Goal: Contribute content: Contribute content

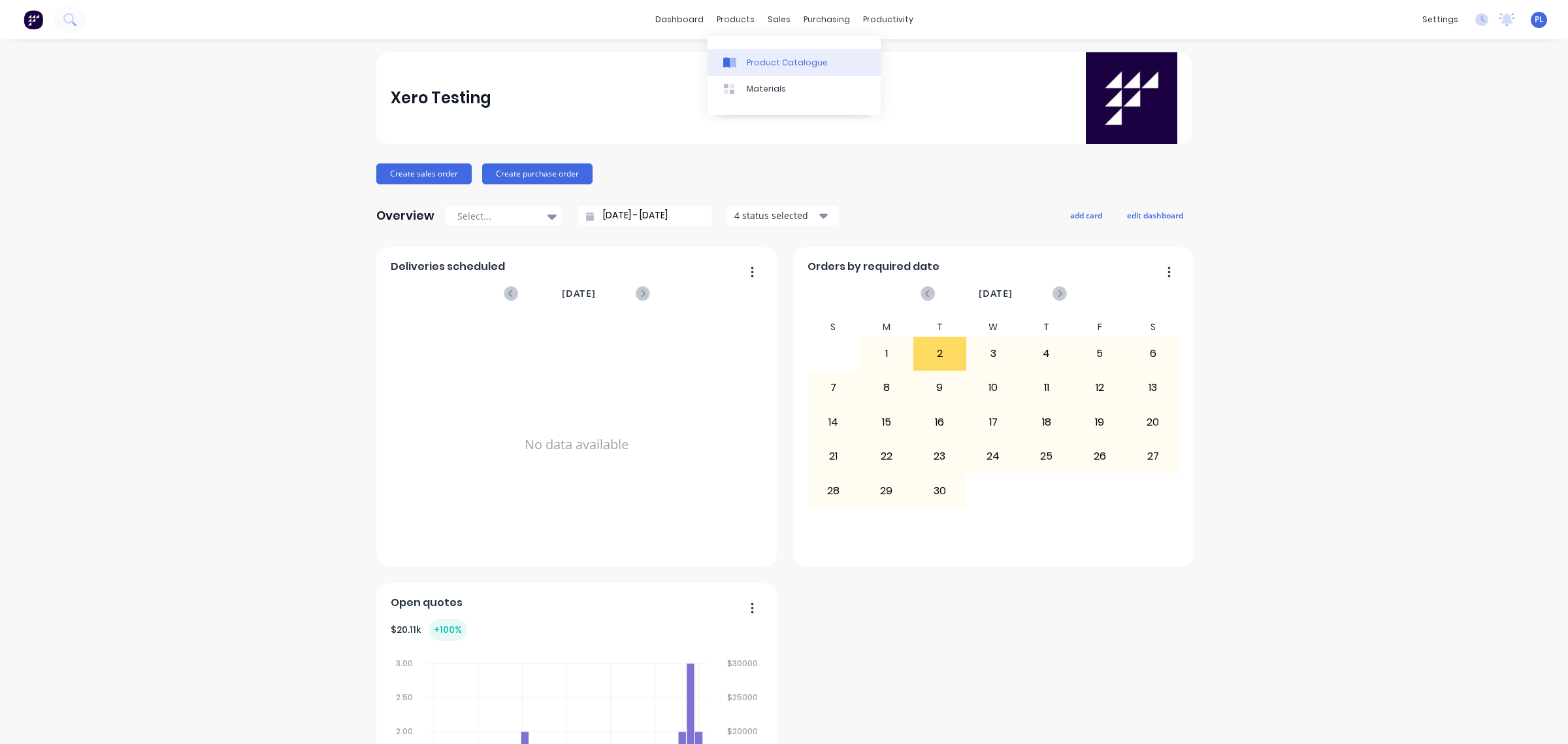
click at [743, 57] on link "Product Catalogue" at bounding box center [794, 62] width 173 height 26
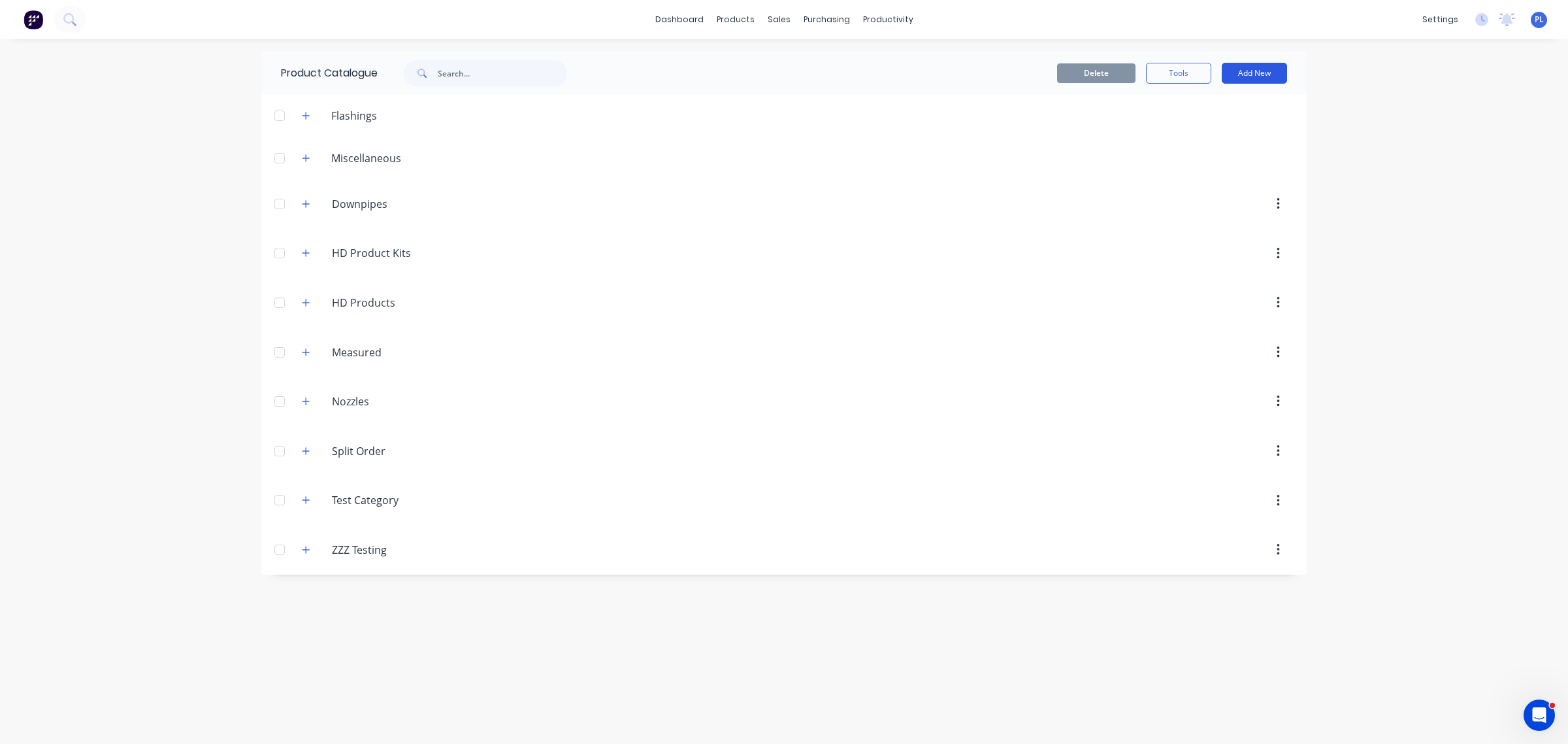
click at [1265, 76] on button "Add New" at bounding box center [1254, 73] width 65 height 21
click at [1192, 162] on div "Product" at bounding box center [1225, 159] width 100 height 19
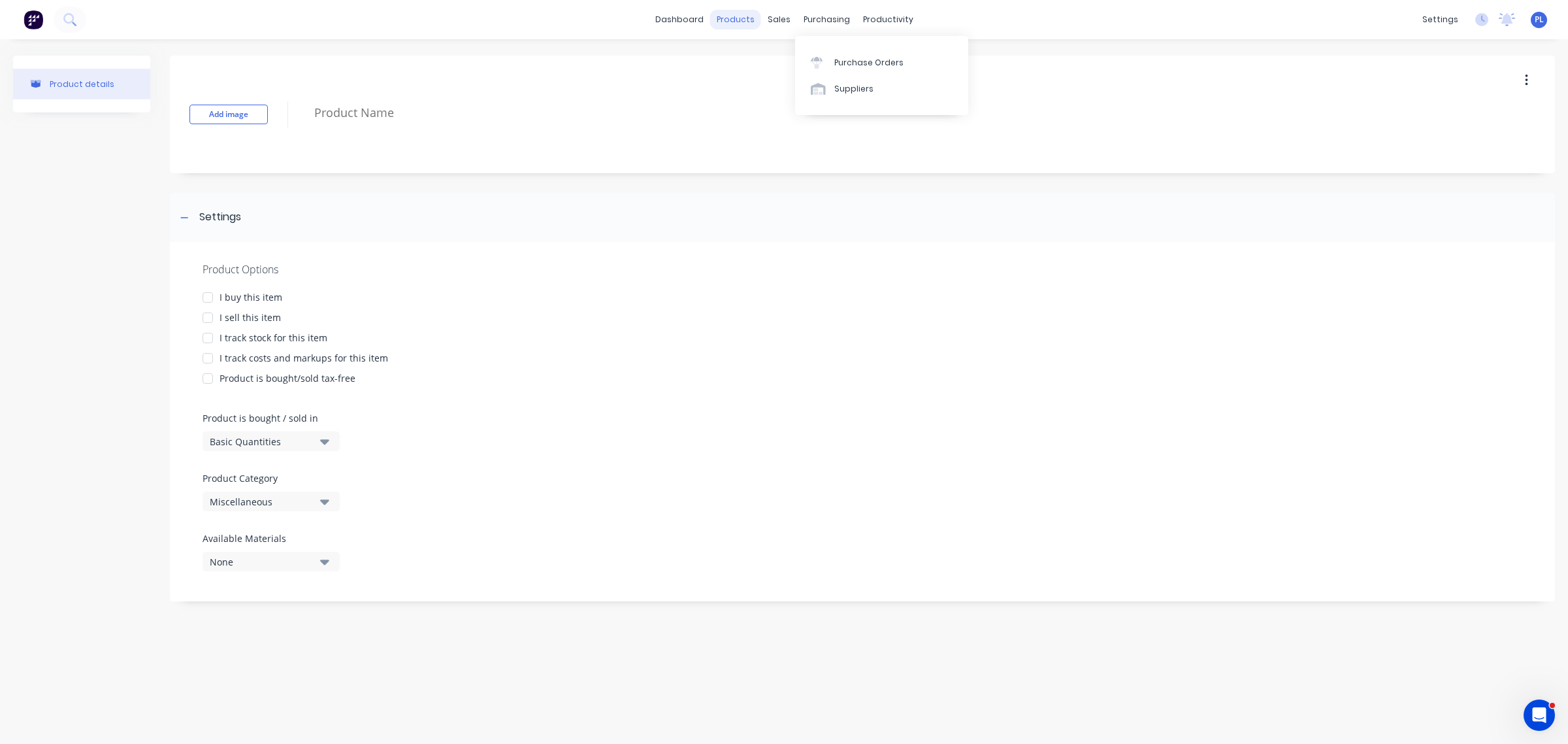
click at [739, 17] on div "products" at bounding box center [735, 19] width 51 height 19
click at [33, 21] on img at bounding box center [33, 19] width 19 height 19
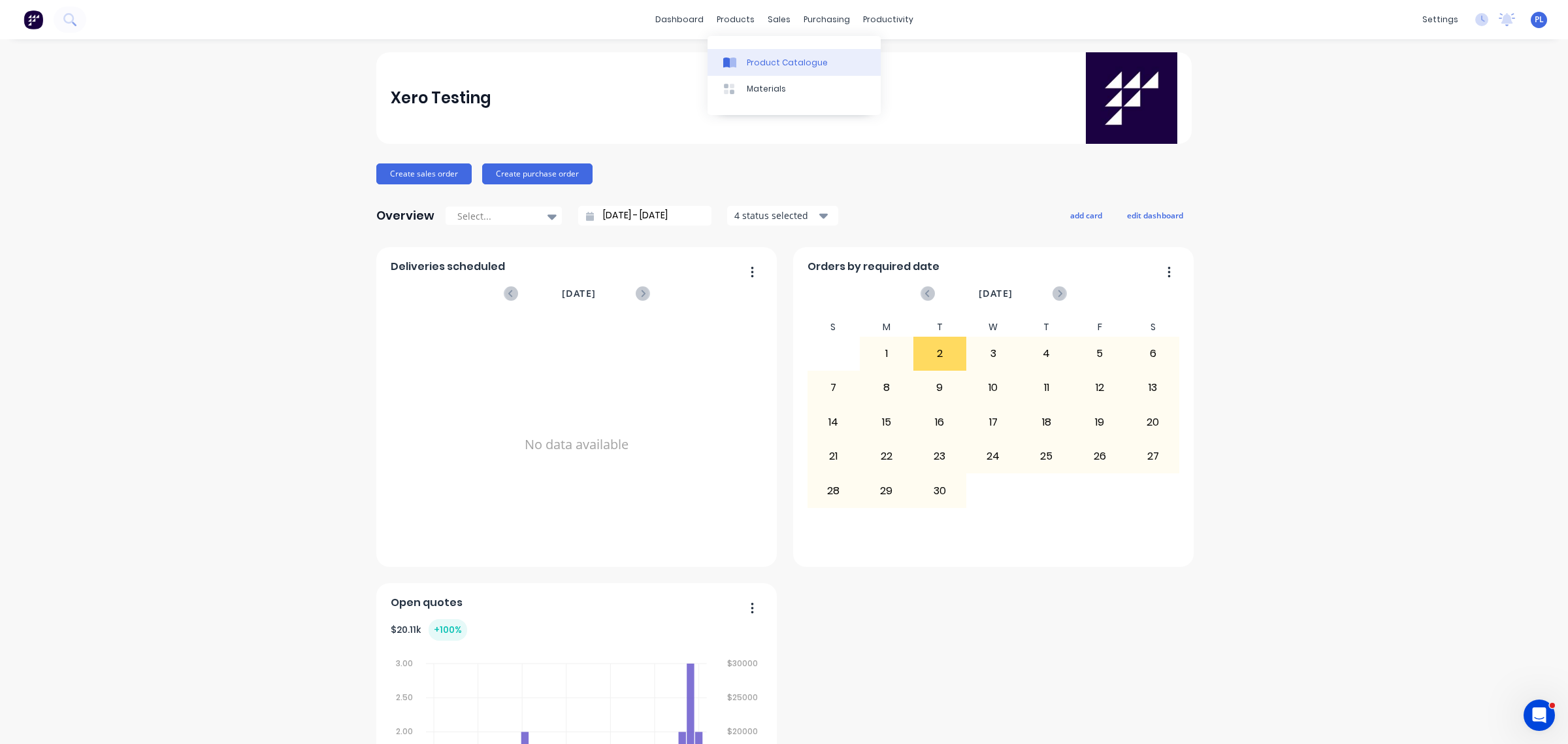
click at [733, 54] on link "Product Catalogue" at bounding box center [794, 62] width 173 height 26
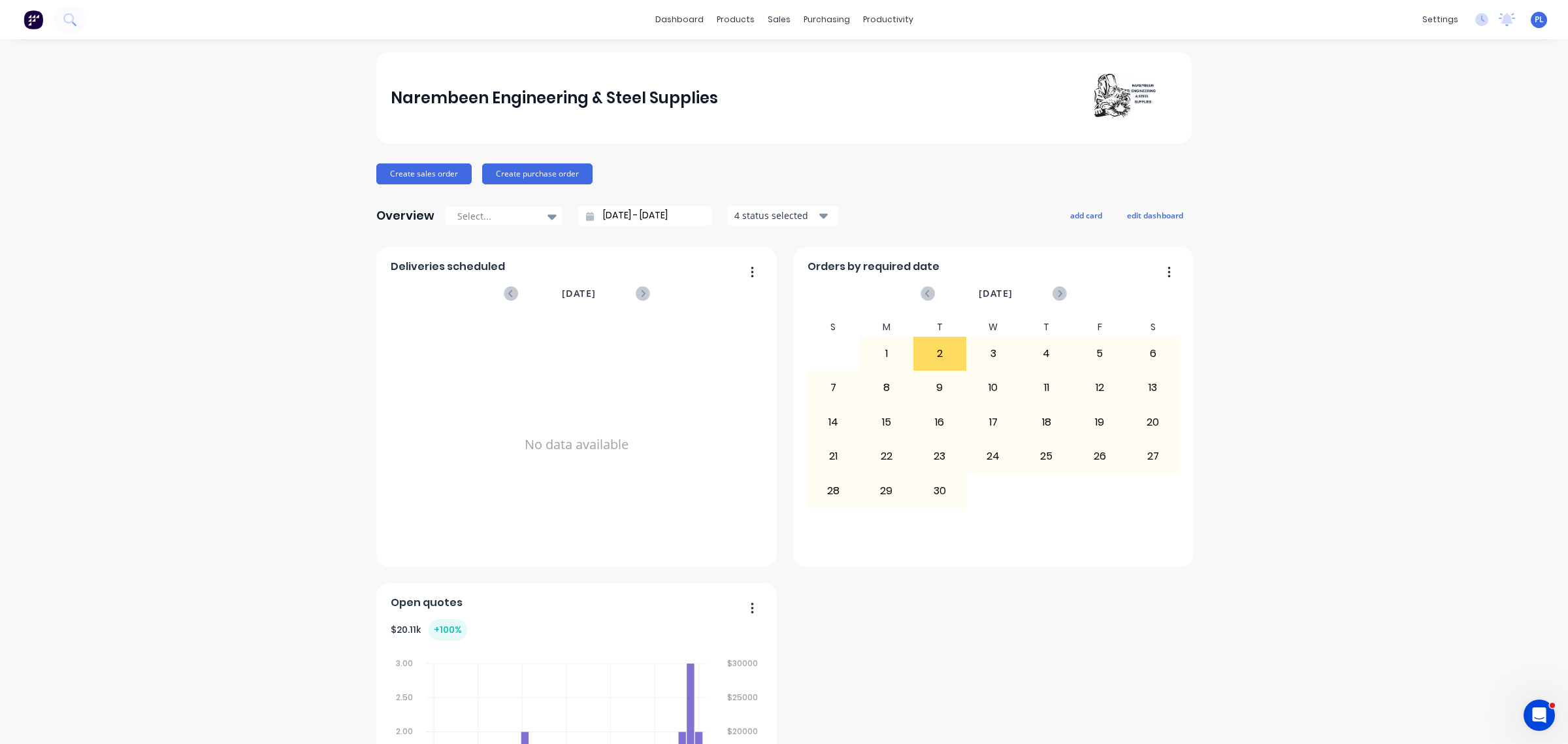
click at [1517, 19] on div "settings No new notifications Mark all as read You have no notifications PL Nar…" at bounding box center [1492, 19] width 152 height 19
click at [1527, 10] on div "settings No new notifications Mark all as read You have no notifications PL Nar…" at bounding box center [1492, 19] width 152 height 19
click at [1525, 30] on div "dashboard products sales purchasing productivity dashboard products Product Cat…" at bounding box center [784, 19] width 1568 height 39
click at [1531, 23] on div "PL Narembeen Engineering & Steel ... Peter Locarnini Administrator Profile Sign…" at bounding box center [1539, 20] width 17 height 17
click at [1535, 21] on span "PL" at bounding box center [1539, 19] width 9 height 12
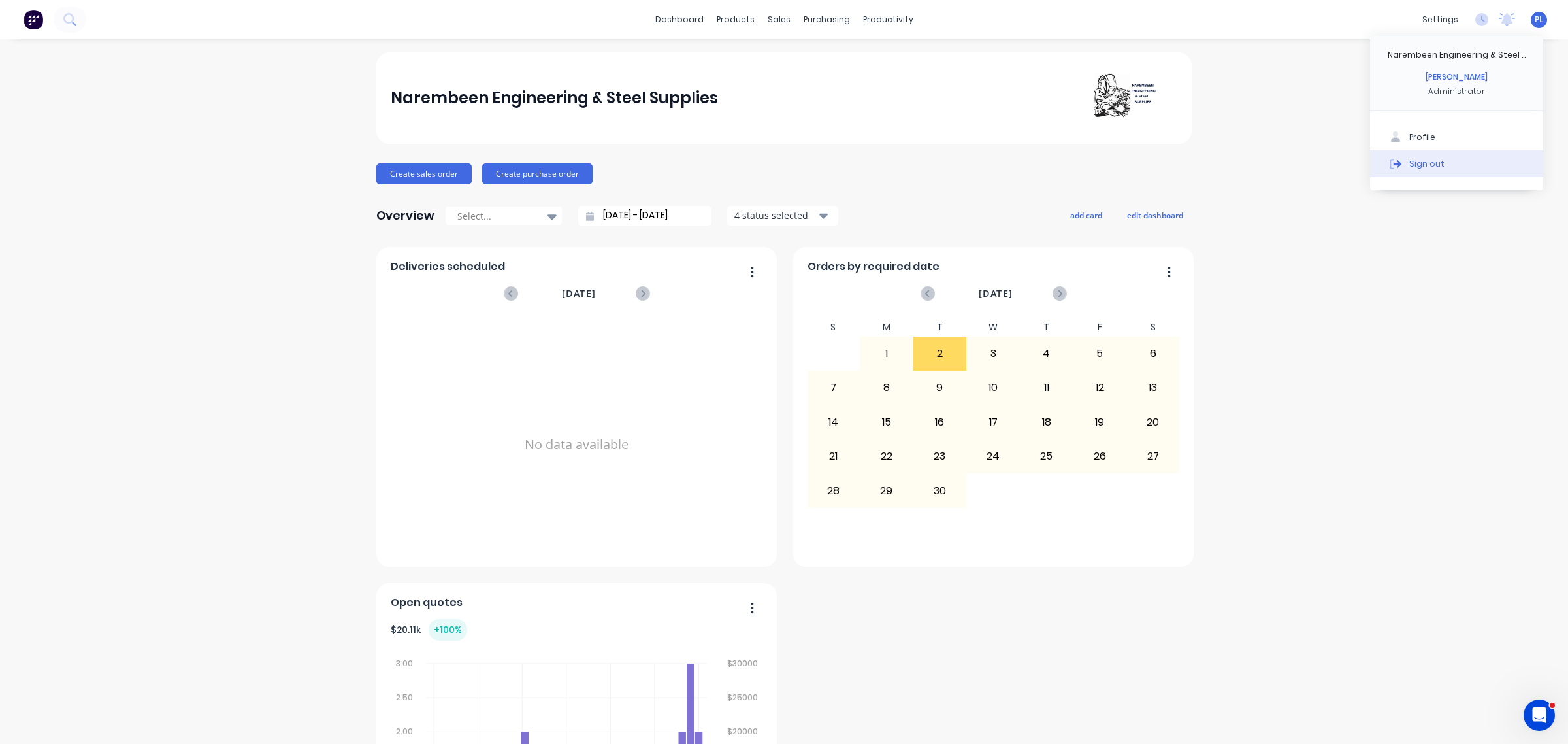
click at [1389, 162] on div at bounding box center [1395, 163] width 19 height 12
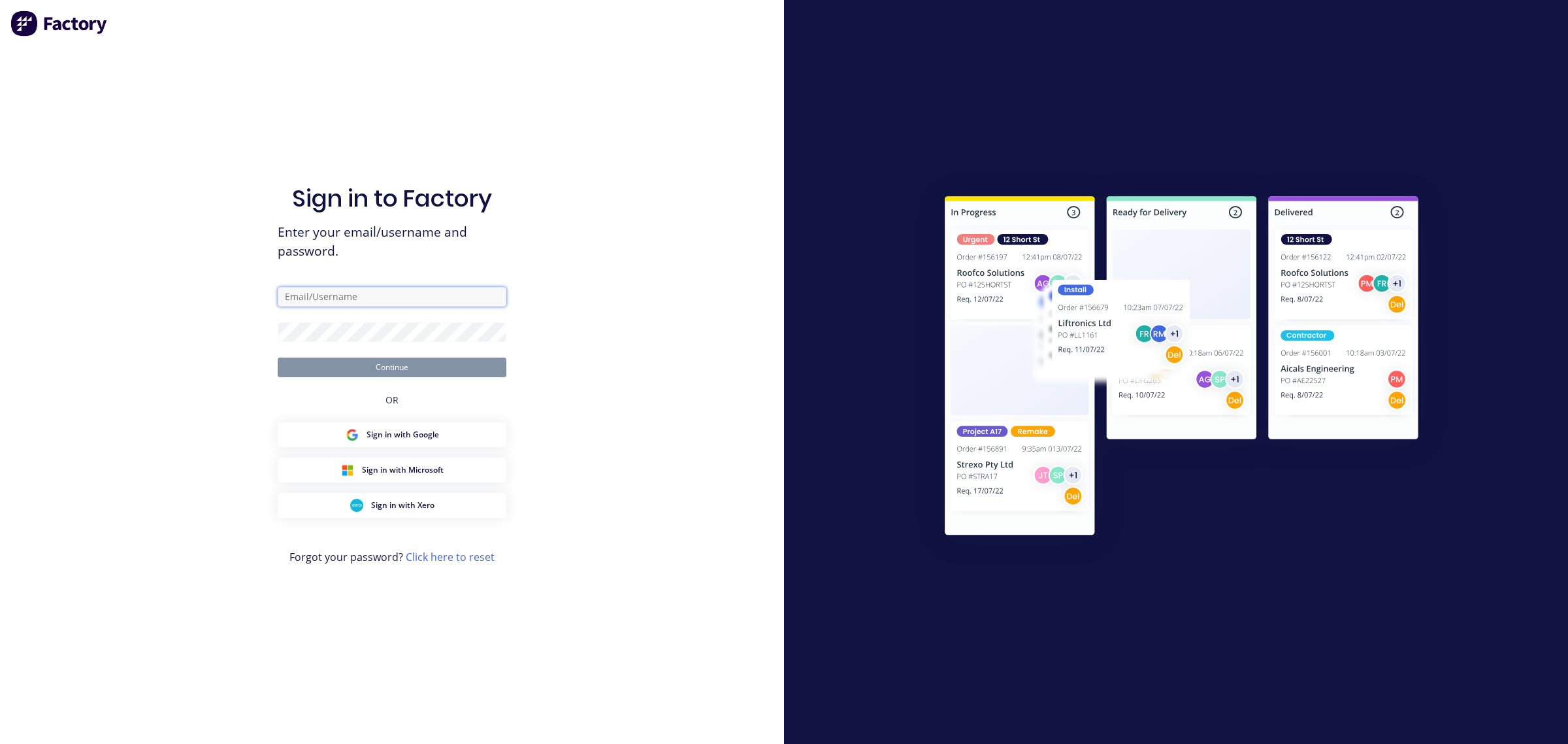
click at [322, 291] on input "text" at bounding box center [392, 297] width 228 height 19
drag, startPoint x: 367, startPoint y: 277, endPoint x: 623, endPoint y: 334, distance: 262.3
click at [367, 278] on div "Sign in to Factory Enter your email/username and password. Continue OR Sign in …" at bounding box center [392, 385] width 228 height 697
click at [487, 296] on body "Sign in to Factory Enter your email/username and password. Continue OR Sign in …" at bounding box center [784, 372] width 1568 height 744
click at [0, 743] on com-1password-button at bounding box center [0, 744] width 0 height 0
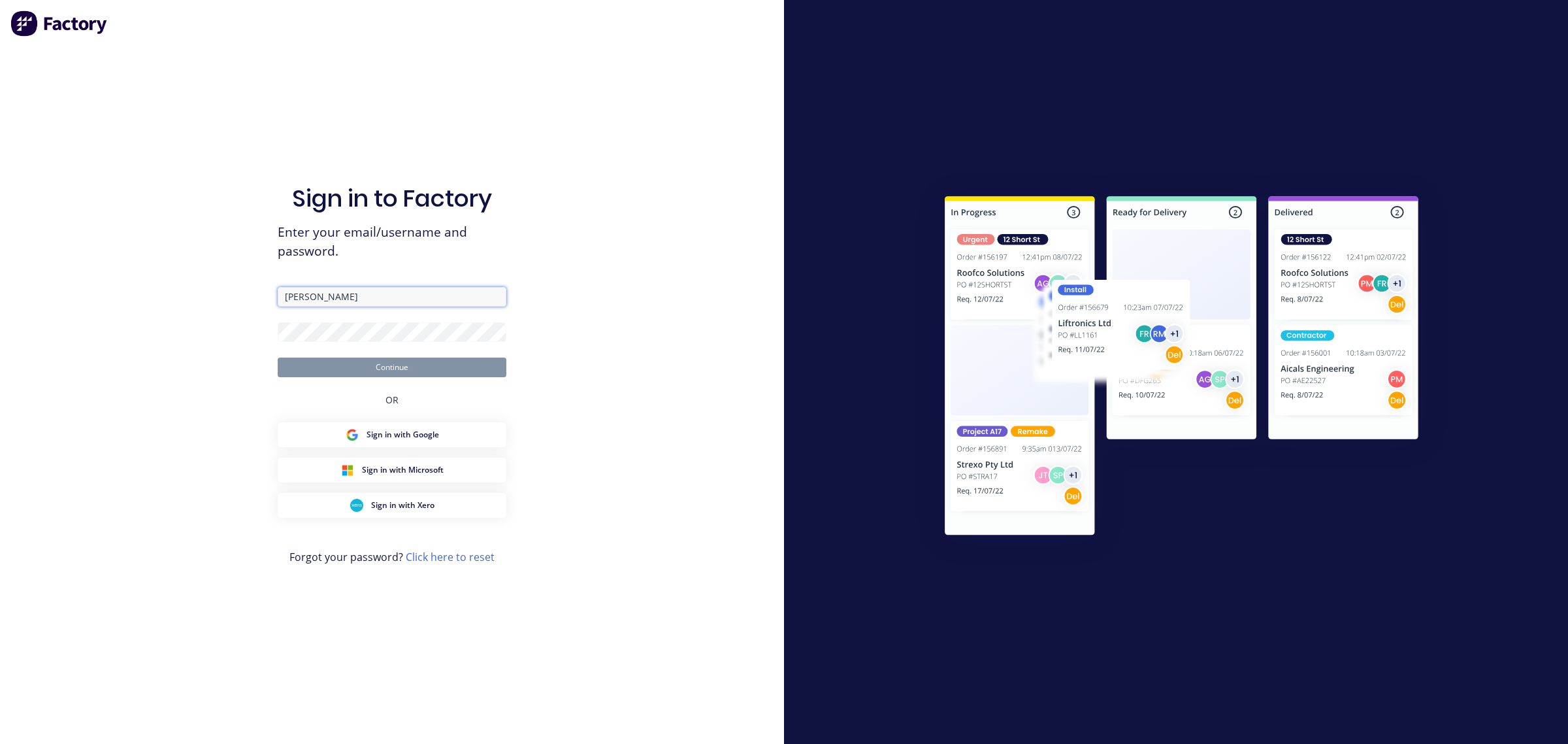
type input "peter@factory.app"
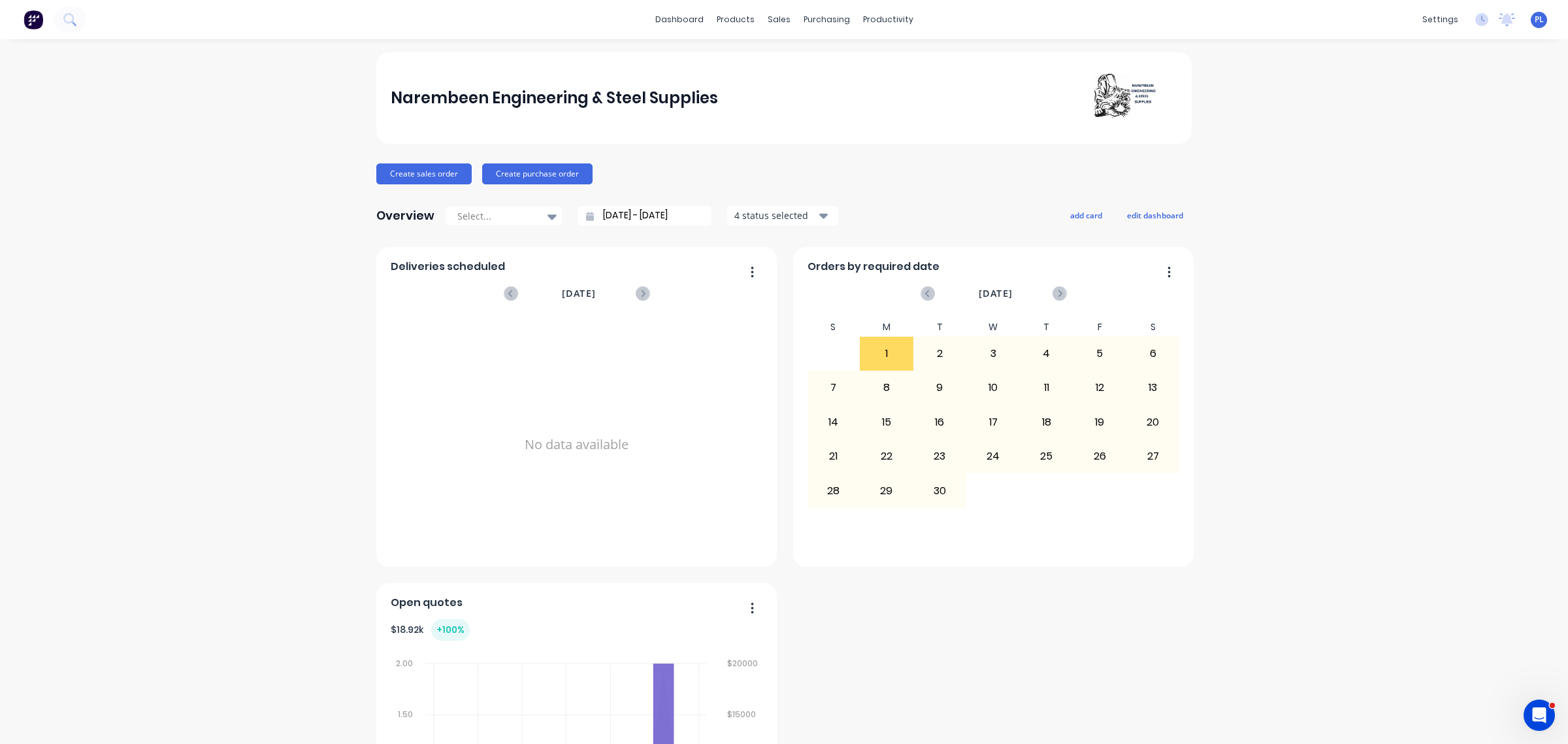
click at [1535, 20] on span "PL" at bounding box center [1539, 19] width 9 height 12
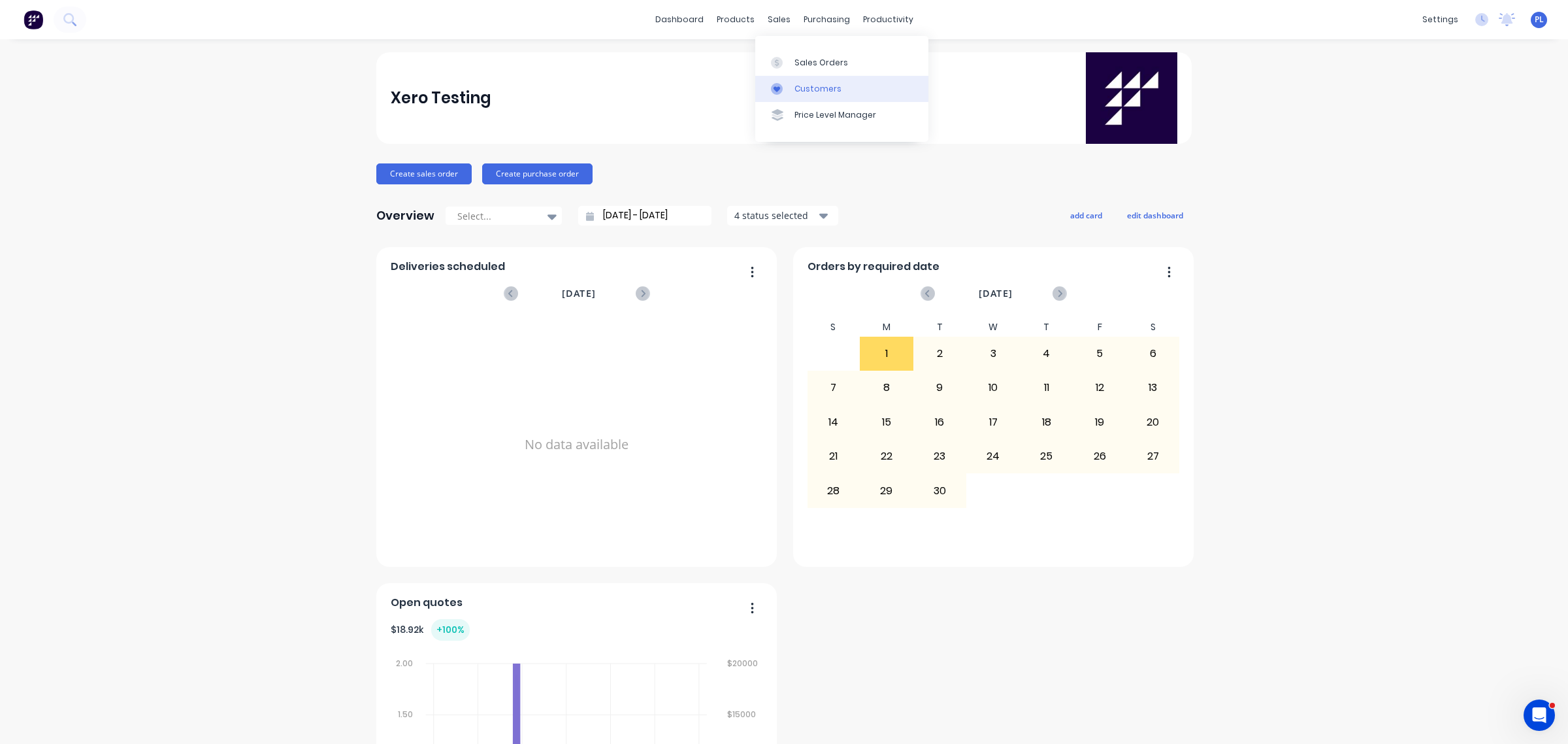
click at [819, 85] on div "Customers" at bounding box center [818, 89] width 47 height 12
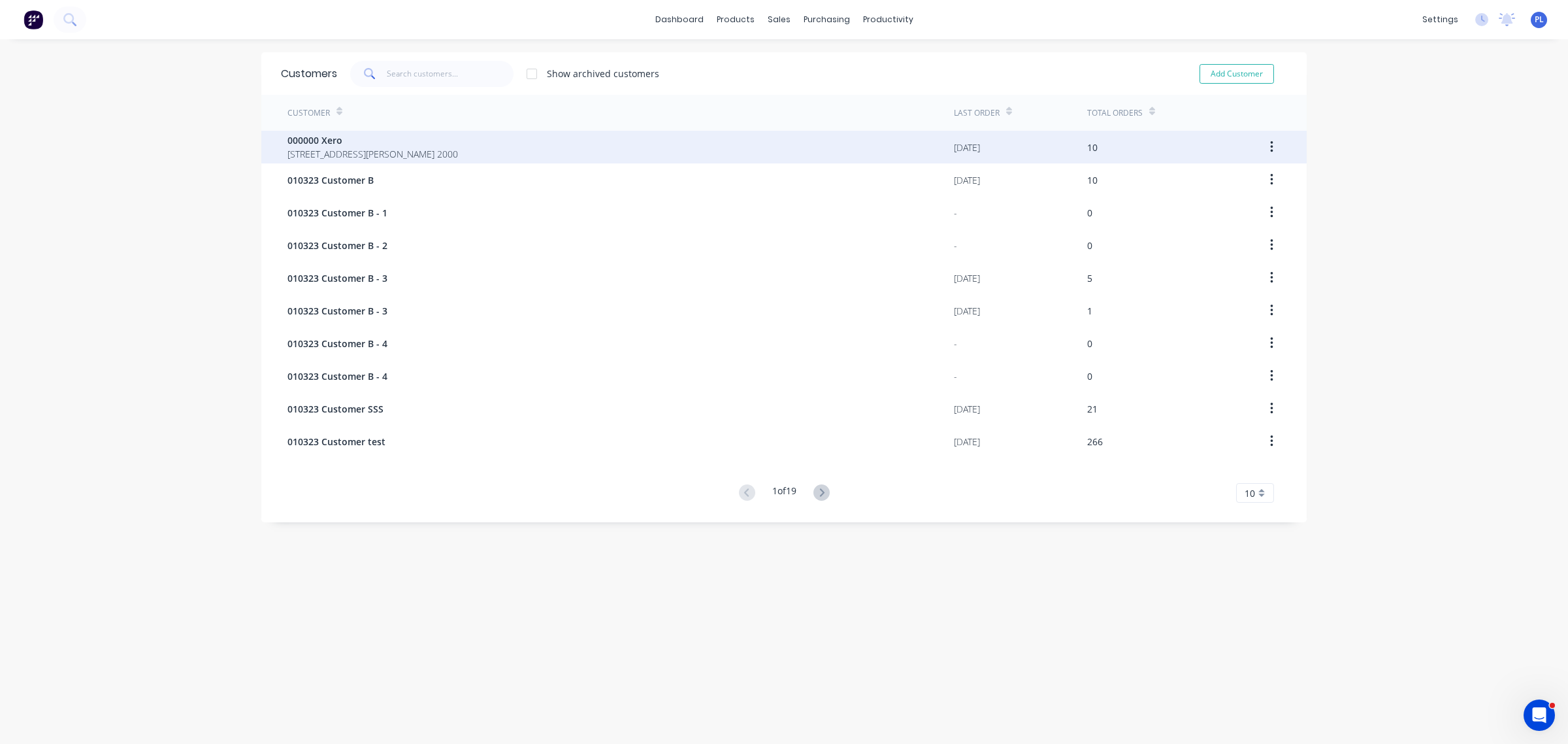
click at [393, 157] on span "[STREET_ADDRESS][PERSON_NAME] 2000" at bounding box center [373, 154] width 171 height 14
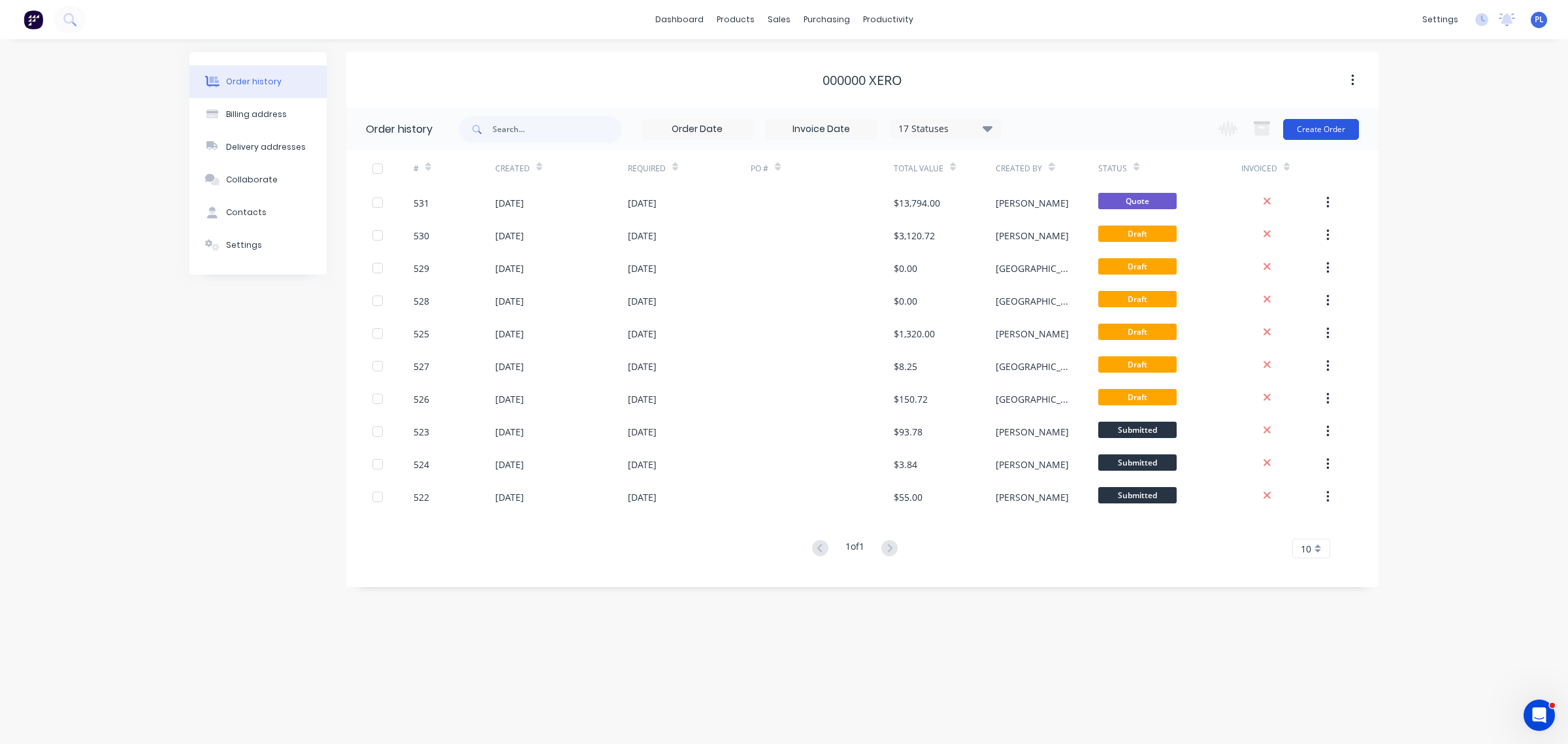
click at [1335, 126] on button "Create Order" at bounding box center [1321, 129] width 76 height 21
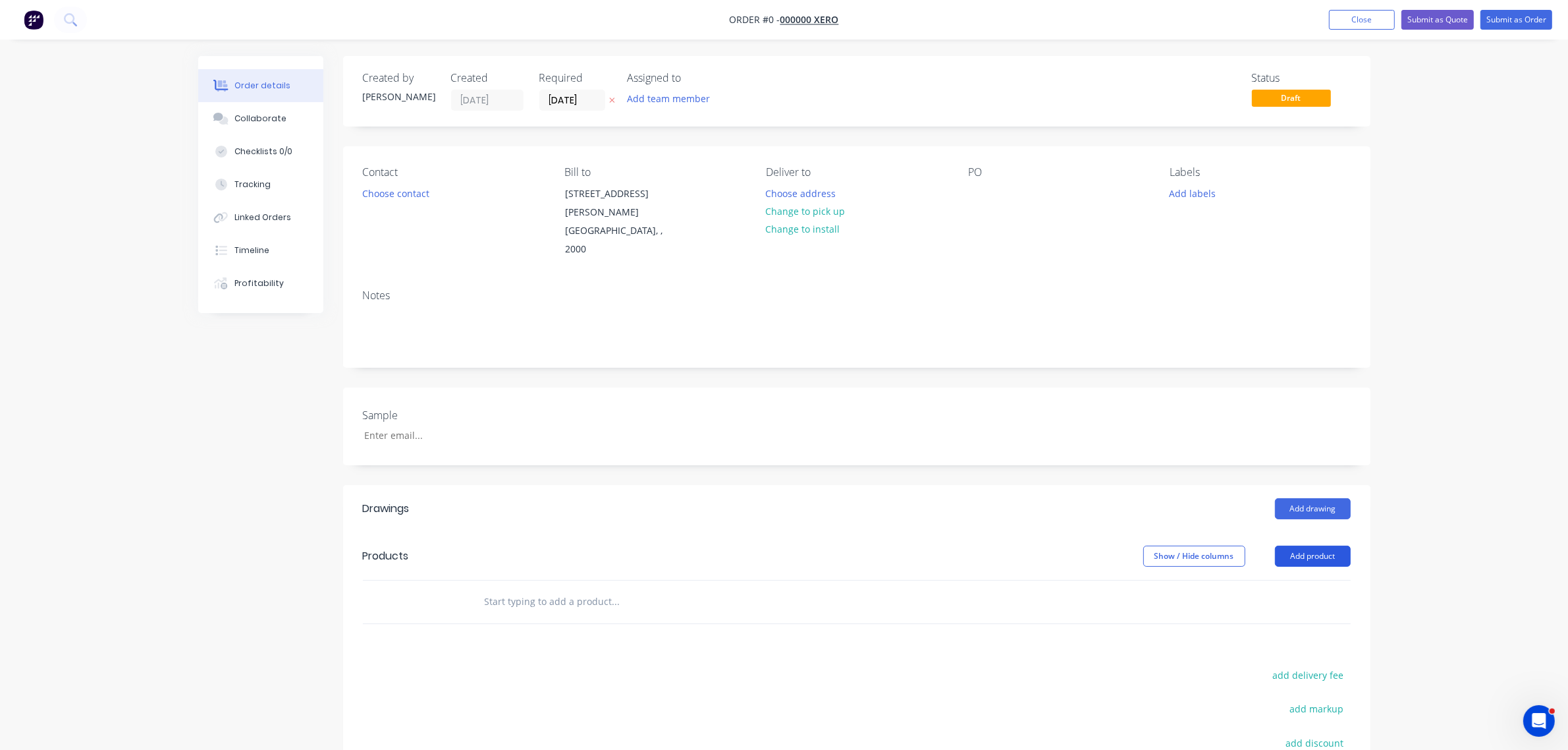
click at [1314, 545] on button "Add product" at bounding box center [1313, 556] width 76 height 21
click at [1261, 629] on button "Product Kit" at bounding box center [1288, 642] width 125 height 26
click at [1247, 659] on div "Back" at bounding box center [1288, 669] width 101 height 19
click at [1268, 606] on div "Basic product" at bounding box center [1288, 616] width 101 height 19
click at [1053, 606] on div "$0.00" at bounding box center [1035, 636] width 81 height 60
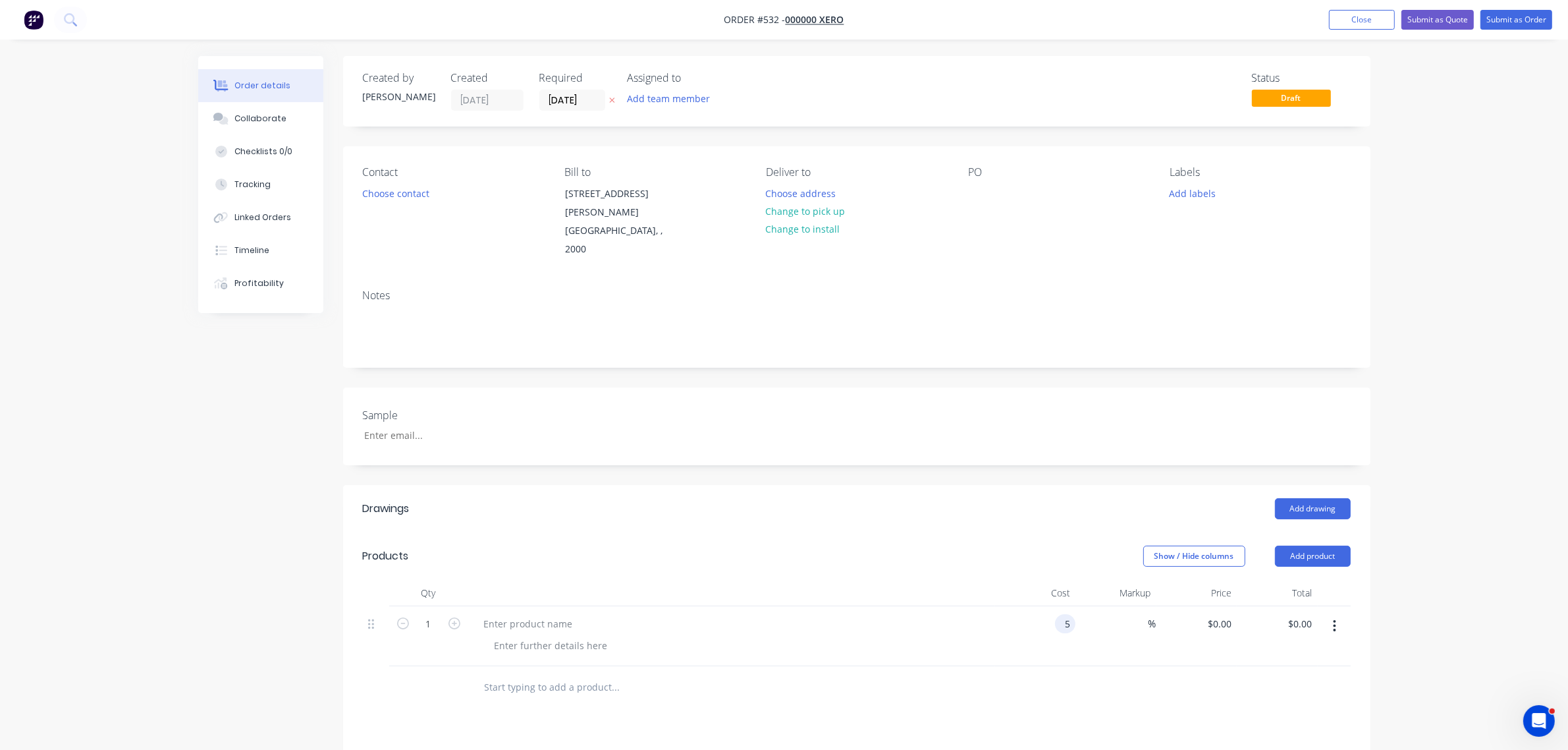
type input "$5.00"
drag, startPoint x: 1189, startPoint y: 623, endPoint x: 1164, endPoint y: 590, distance: 41.4
click at [1177, 606] on div "$5.00 $5.00" at bounding box center [1197, 636] width 81 height 60
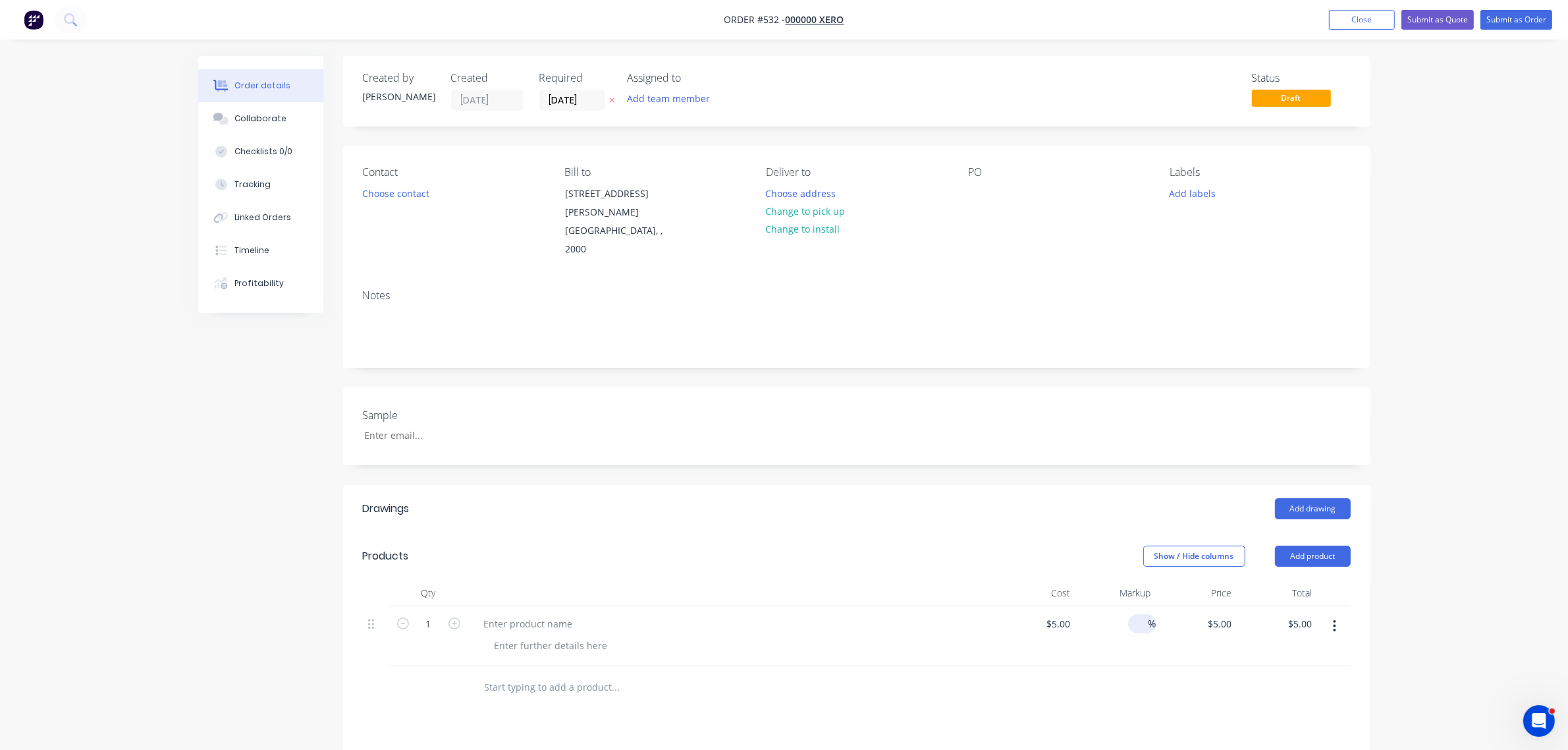
click at [1151, 616] on span "%" at bounding box center [1152, 624] width 8 height 15
type input "55"
type input "$7.75"
drag, startPoint x: 1189, startPoint y: 627, endPoint x: 1289, endPoint y: 479, distance: 178.6
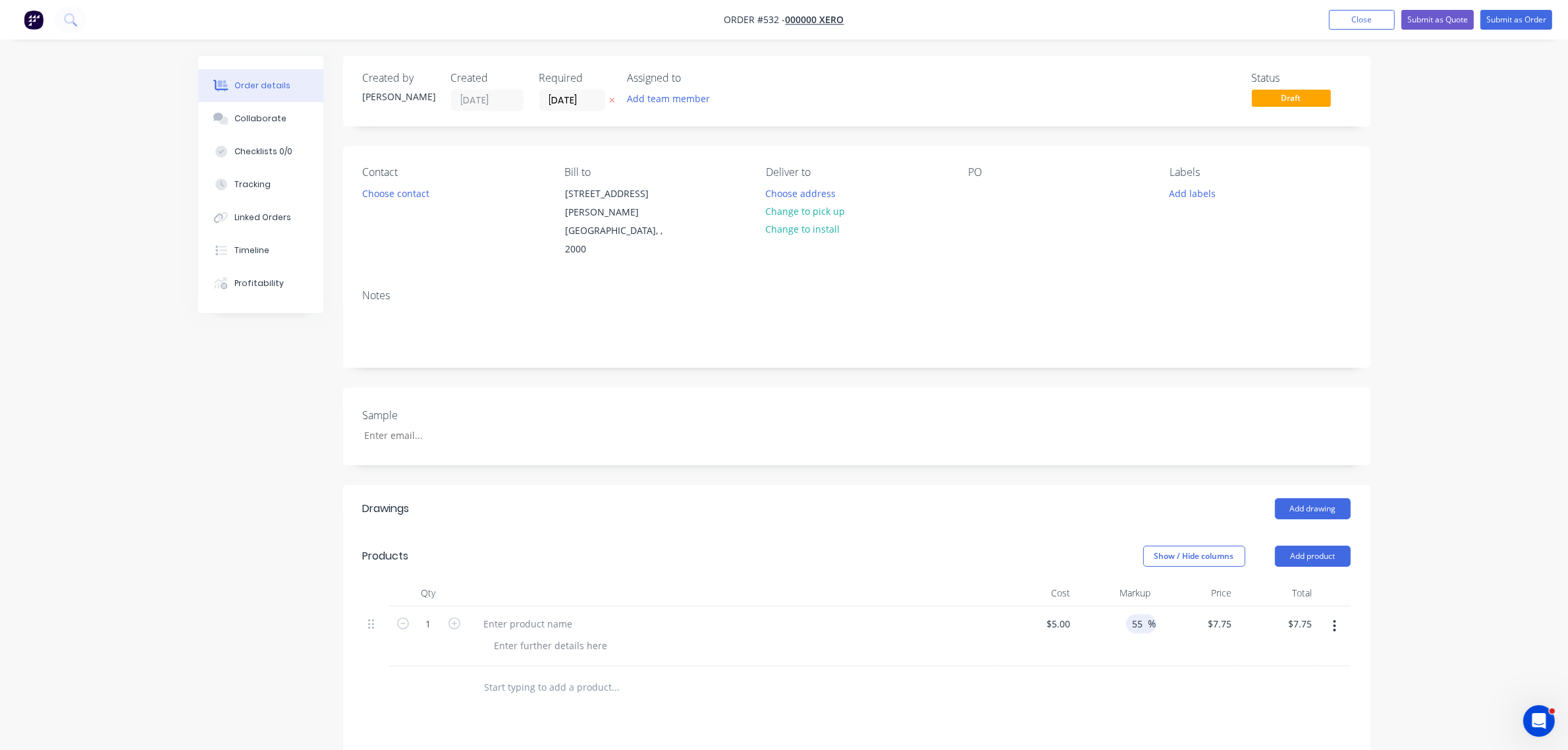
click at [1193, 610] on div "$7.75 $5.00" at bounding box center [1197, 636] width 81 height 60
click at [1501, 24] on button "Submit as Order" at bounding box center [1517, 19] width 72 height 19
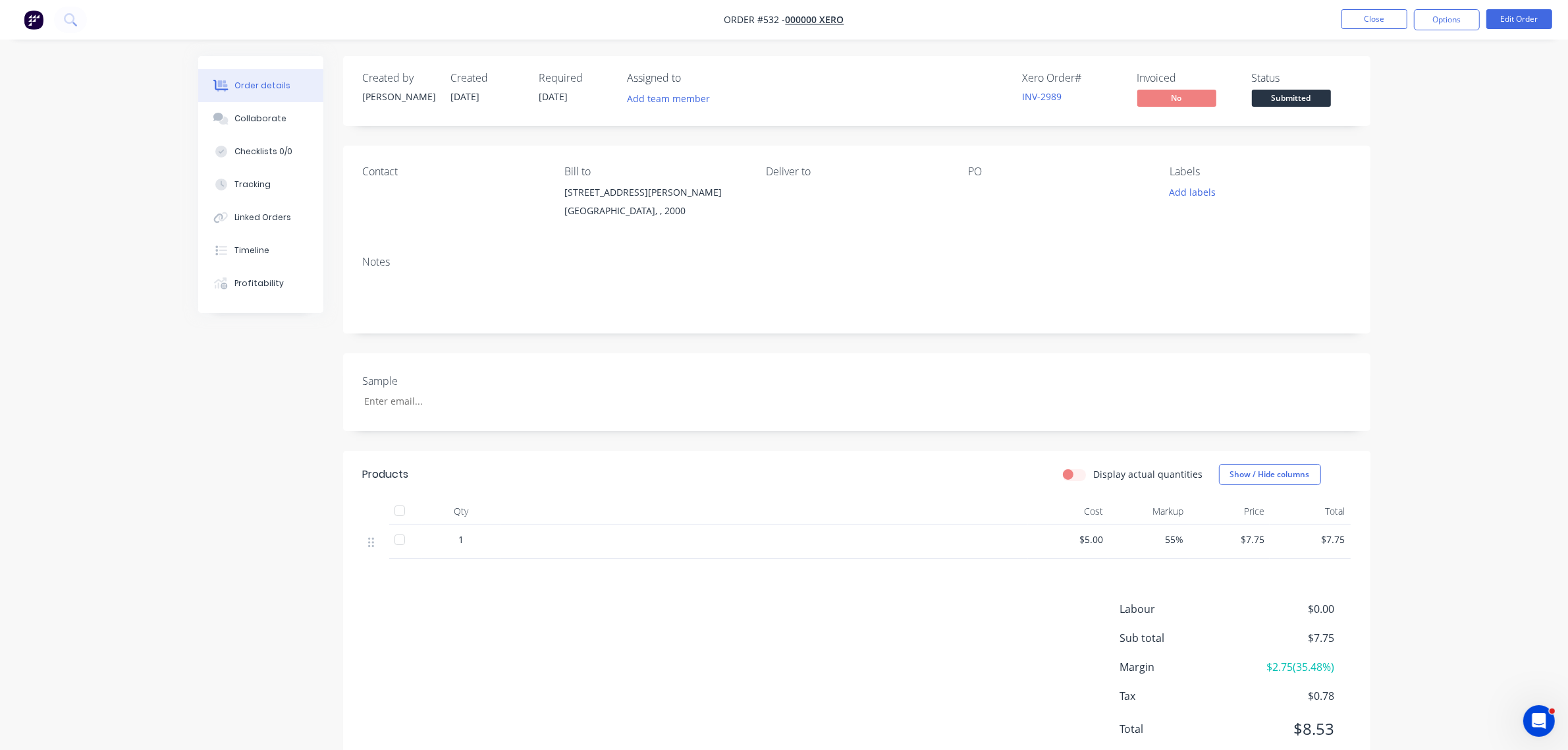
click at [34, 22] on img "button" at bounding box center [33, 19] width 19 height 19
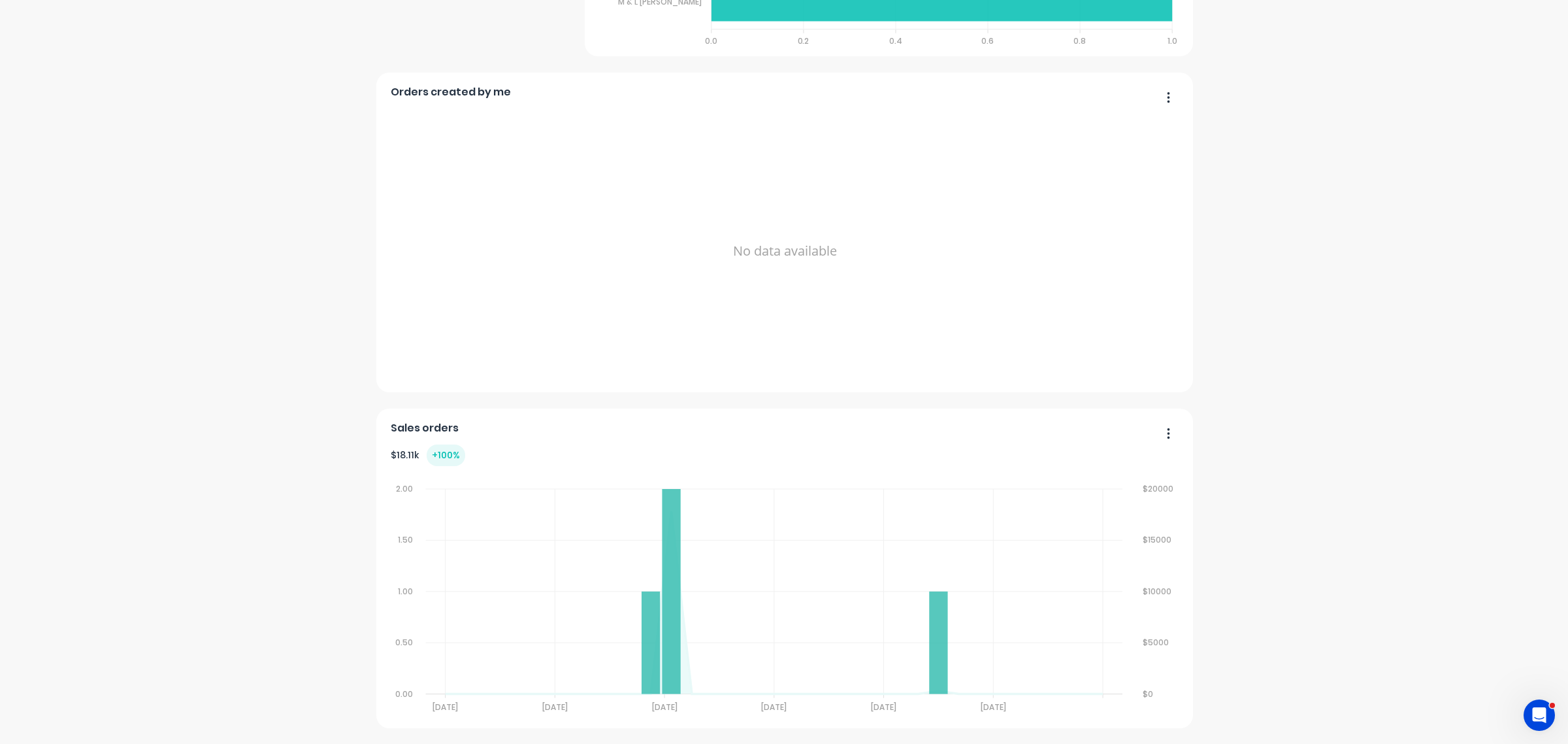
scroll to position [1531, 0]
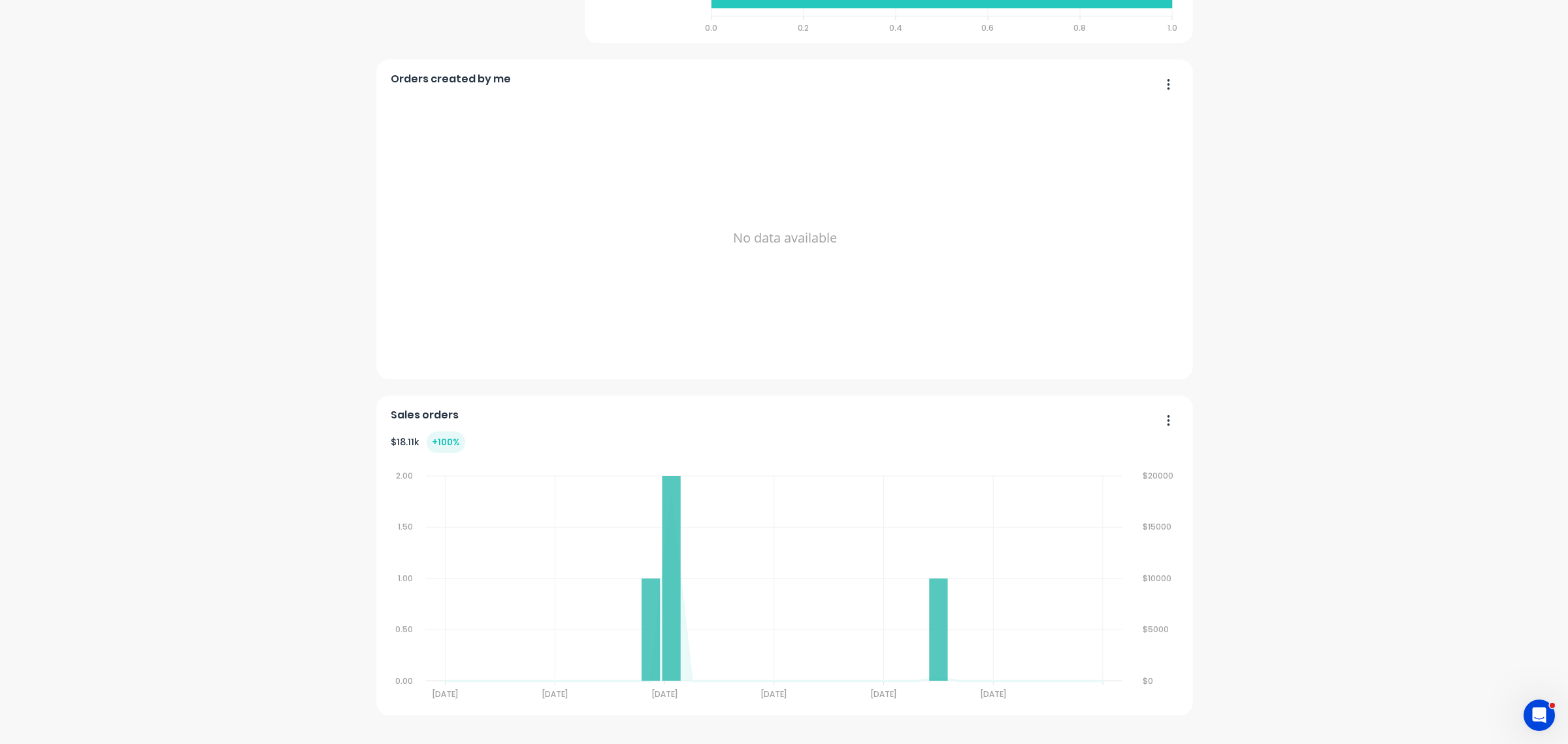
click at [537, 203] on div "No data available" at bounding box center [785, 238] width 788 height 292
drag, startPoint x: 537, startPoint y: 203, endPoint x: 630, endPoint y: 165, distance: 100.5
click at [539, 201] on div "No data available" at bounding box center [785, 238] width 788 height 292
click at [1167, 78] on icon "button" at bounding box center [1168, 84] width 3 height 13
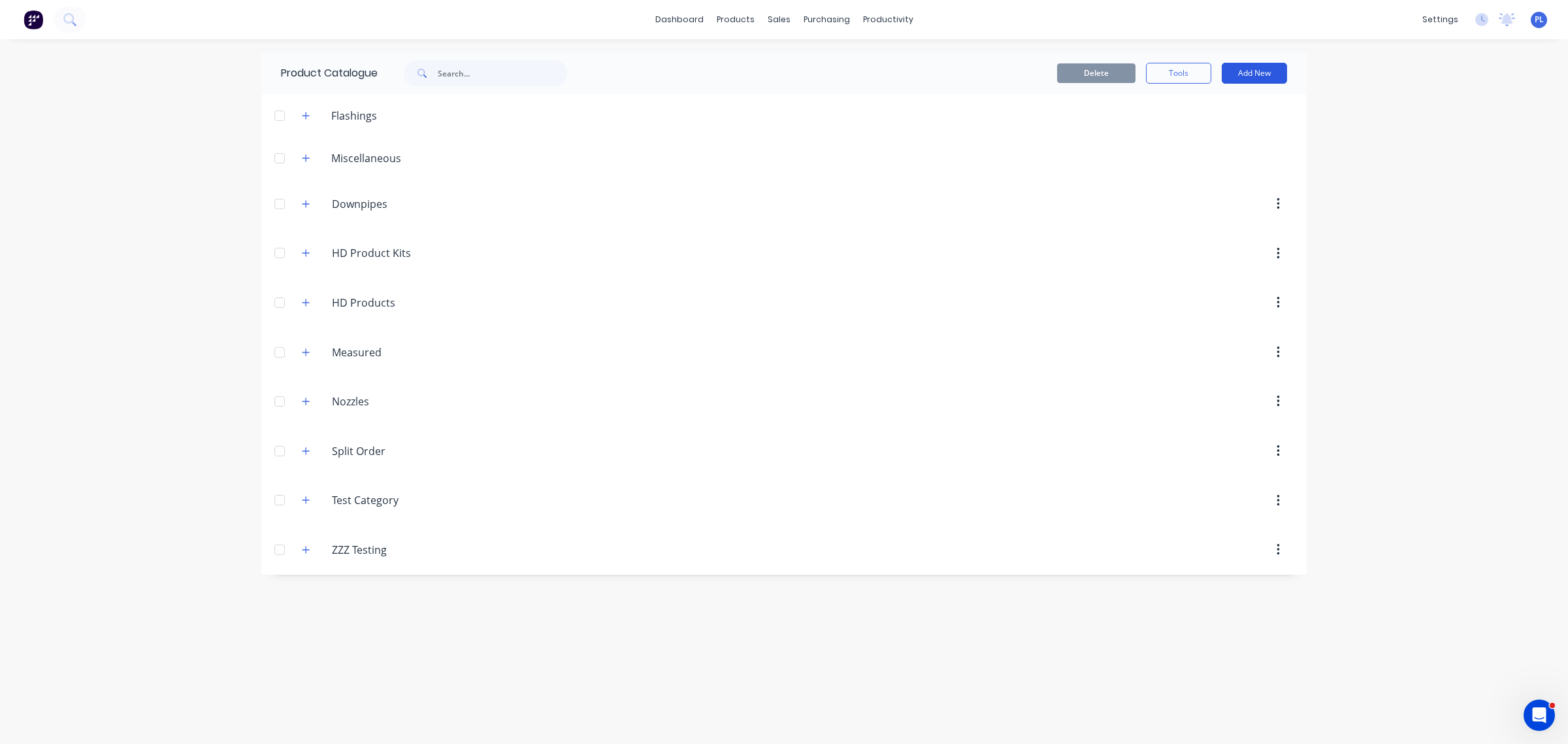
click at [1259, 83] on button "Add New" at bounding box center [1254, 73] width 65 height 21
click at [1249, 189] on div "Product Kit" at bounding box center [1225, 185] width 100 height 19
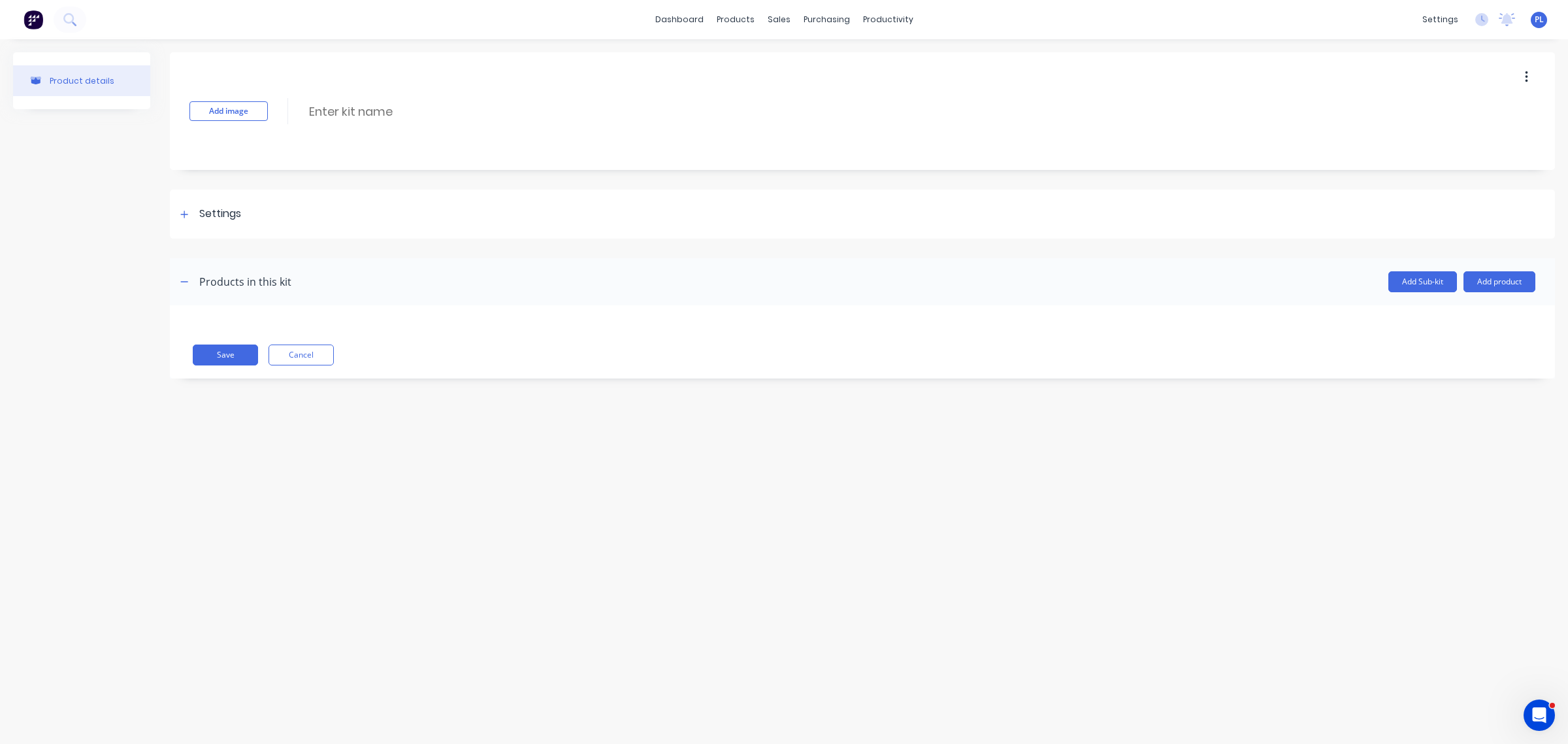
click at [420, 220] on div "Settings" at bounding box center [862, 213] width 1385 height 49
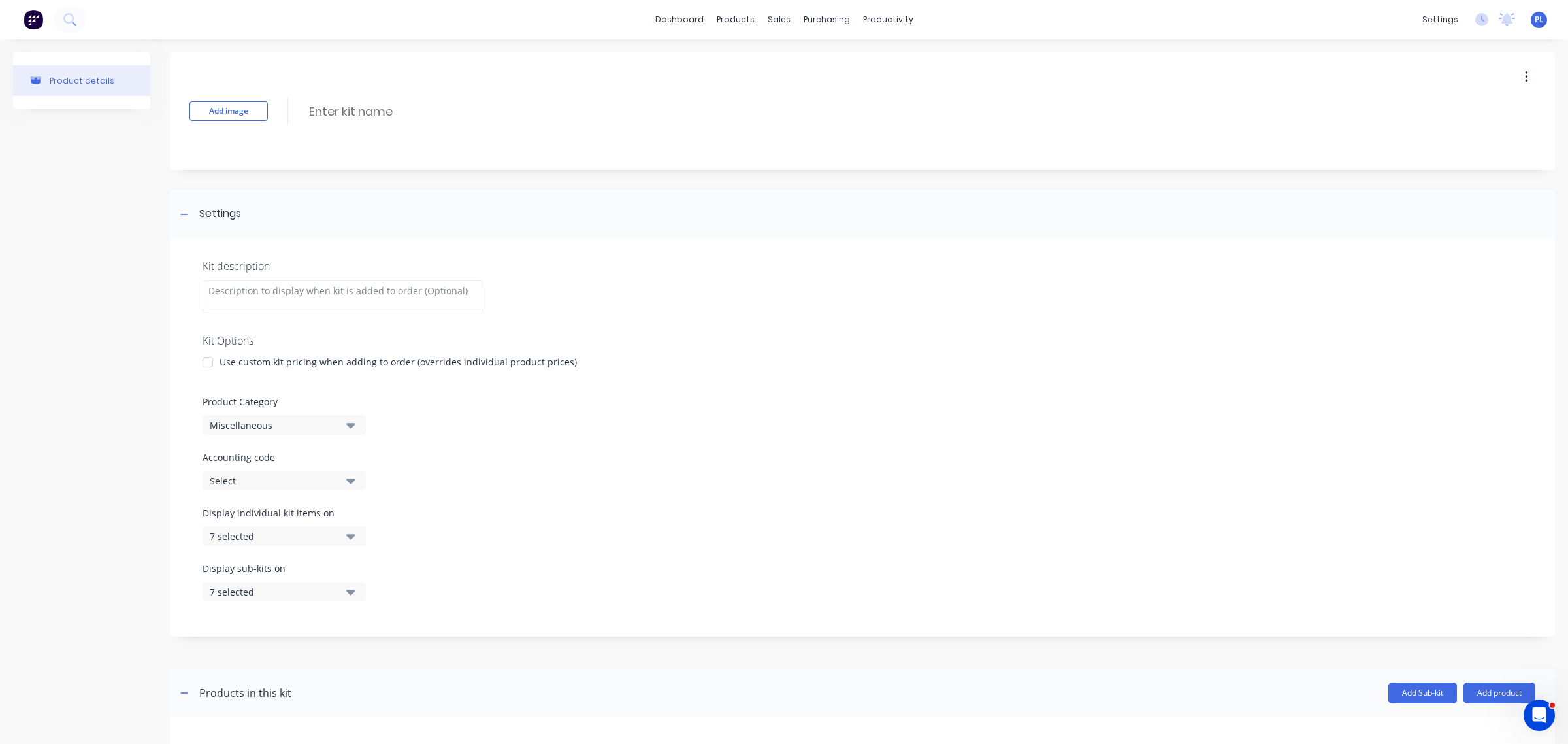
click at [263, 357] on div "Use custom kit pricing when adding to order (overrides individual product price…" at bounding box center [398, 362] width 357 height 14
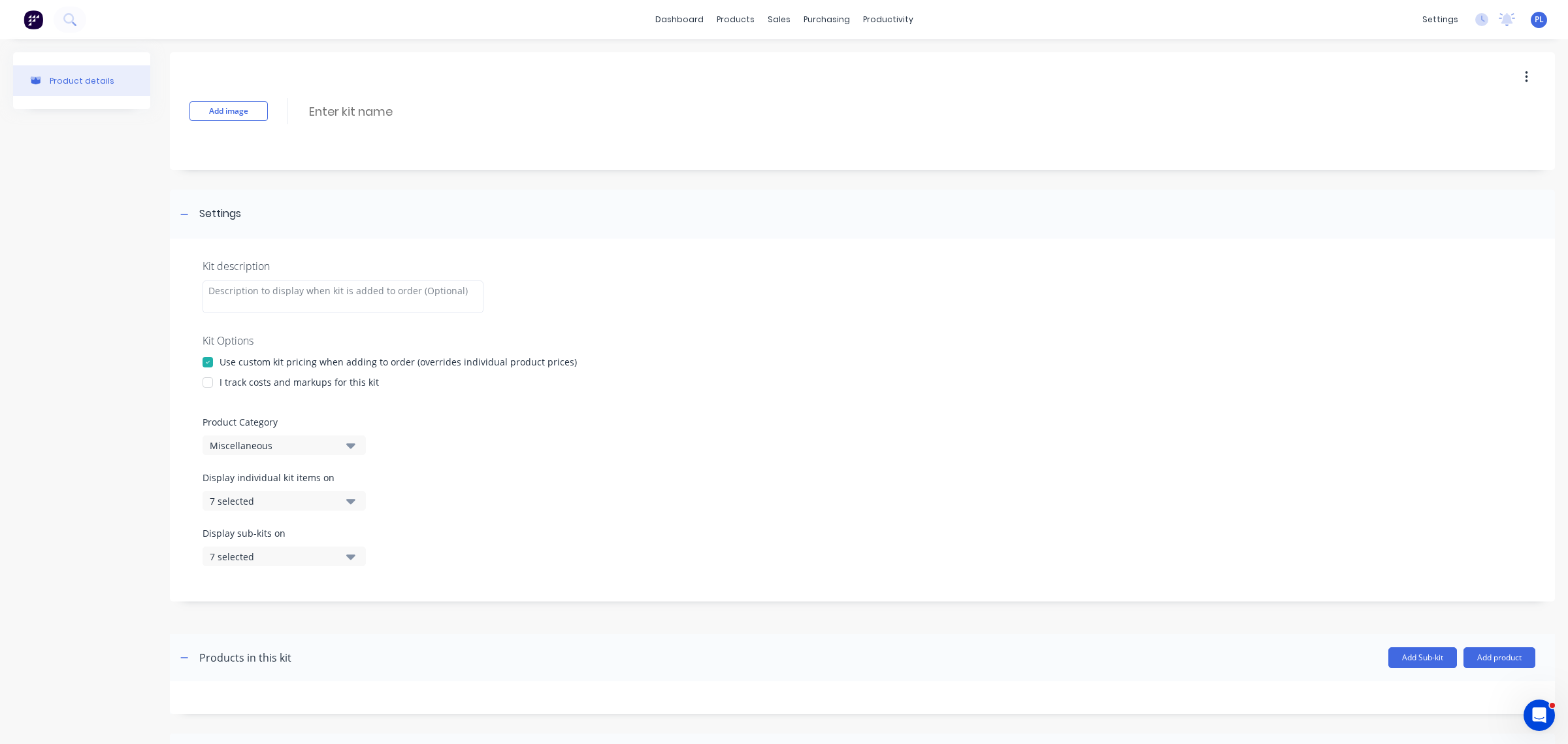
click at [263, 387] on div "I track costs and markups for this kit" at bounding box center [299, 382] width 160 height 14
click at [339, 377] on div "I track costs and markups for this kit" at bounding box center [299, 382] width 160 height 14
click at [348, 105] on input at bounding box center [423, 111] width 231 height 19
click at [208, 376] on div at bounding box center [208, 383] width 26 height 26
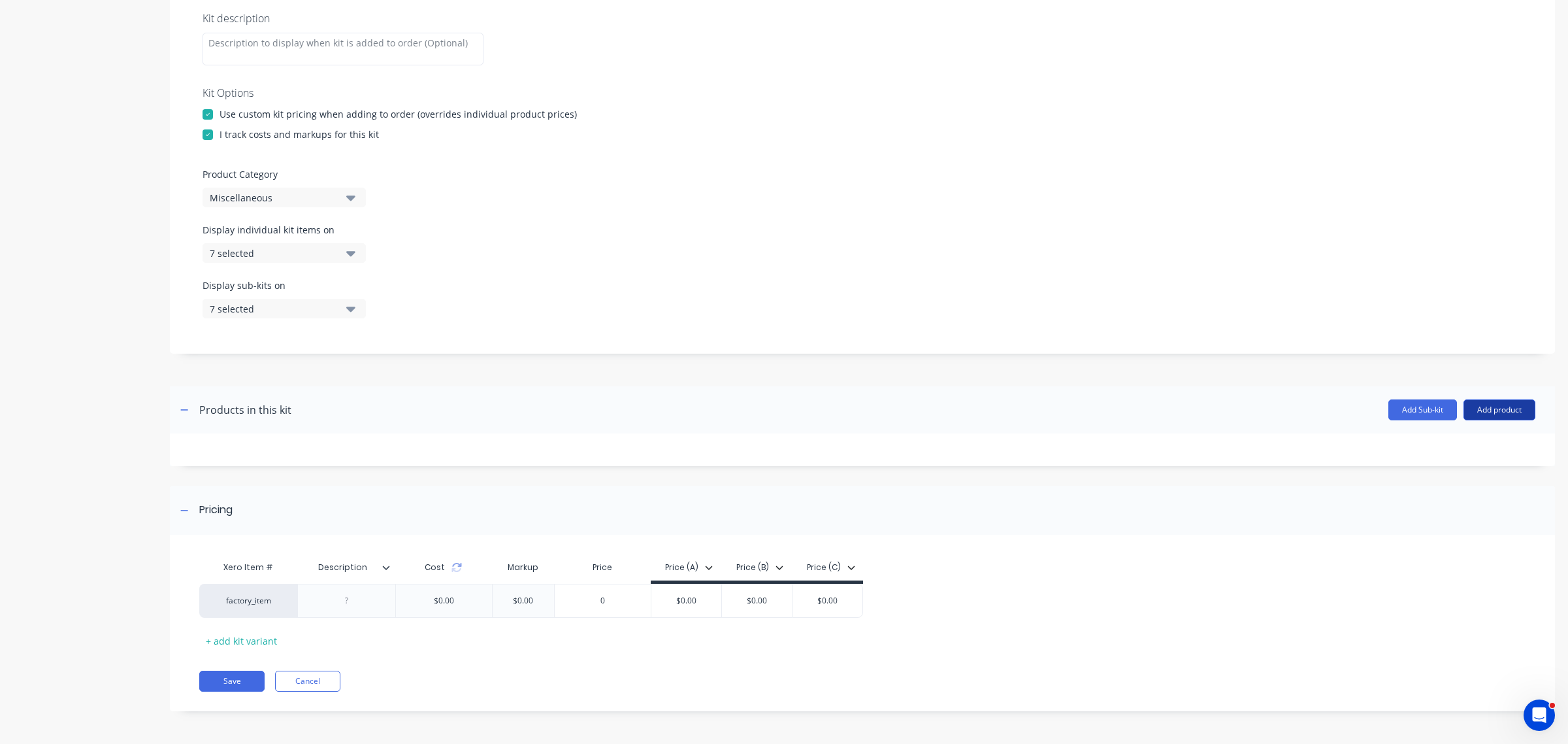
type input "test"
click at [1501, 409] on button "Add product" at bounding box center [1499, 410] width 72 height 21
drag, startPoint x: 1465, startPoint y: 461, endPoint x: 1448, endPoint y: 443, distance: 24.8
click at [1448, 443] on div "Product catalogue Labour Notes (Internal) Notes (External)" at bounding box center [1473, 482] width 124 height 111
click at [1448, 443] on div "Product catalogue" at bounding box center [1473, 444] width 100 height 19
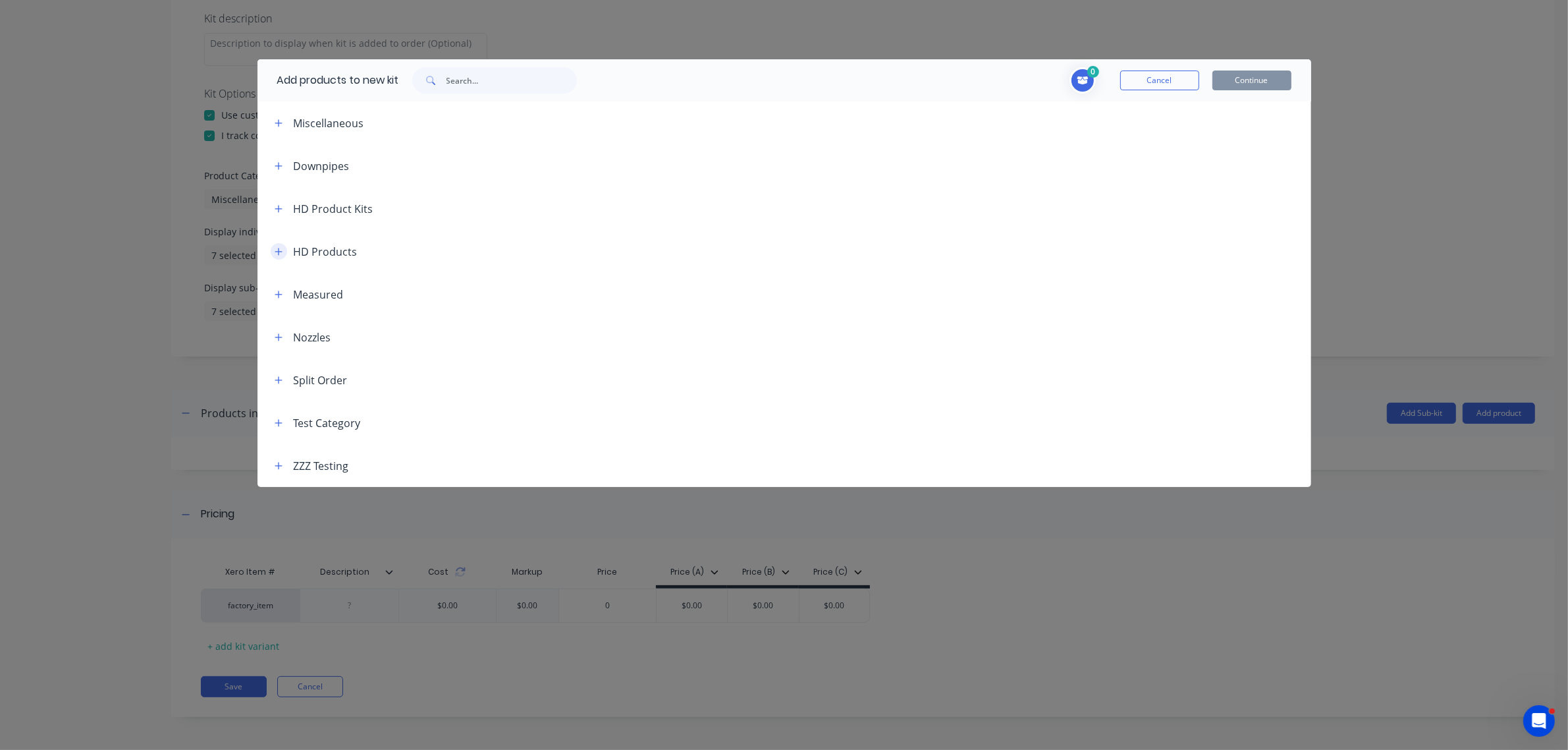
click at [282, 244] on button "button" at bounding box center [279, 251] width 17 height 17
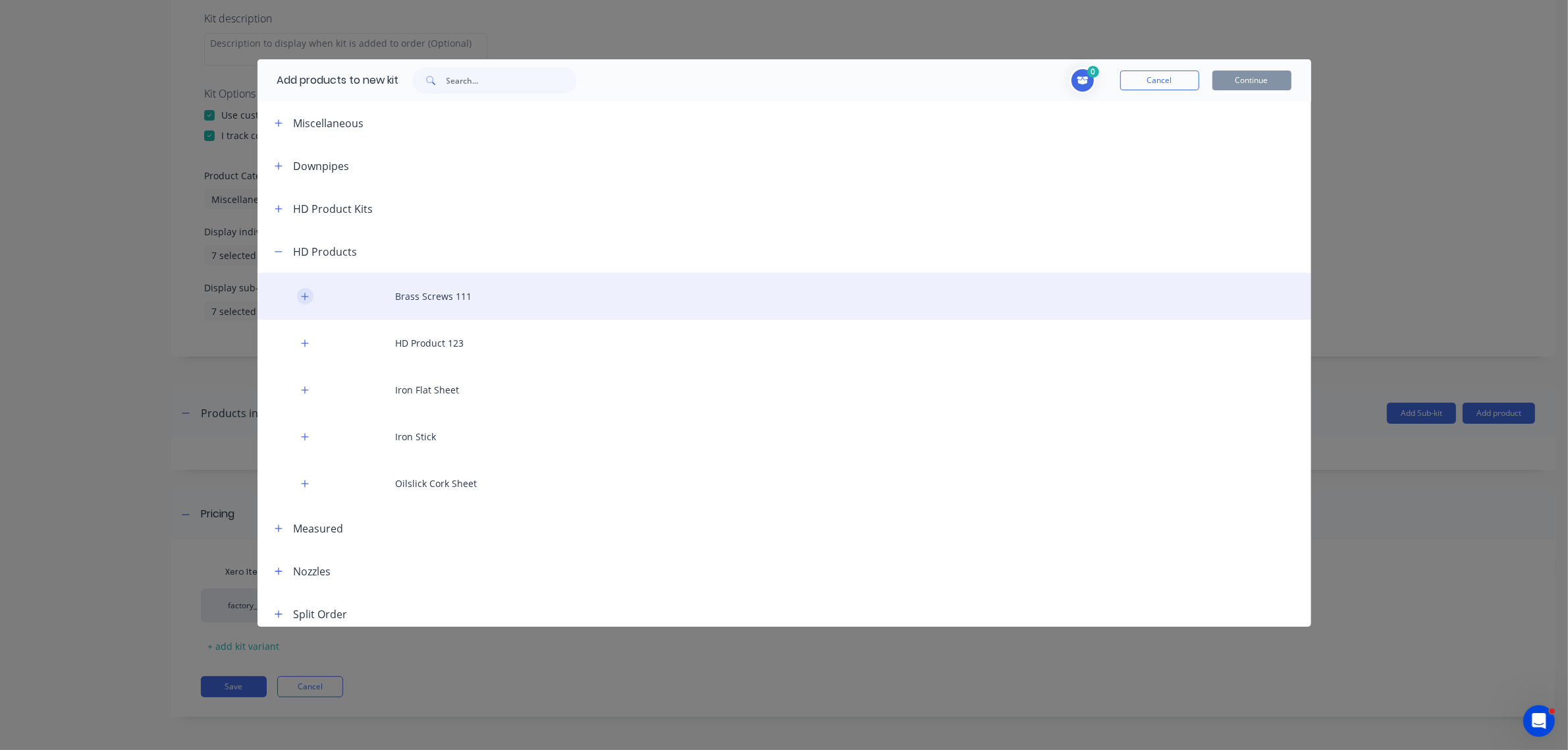
click at [297, 294] on button "button" at bounding box center [305, 296] width 17 height 17
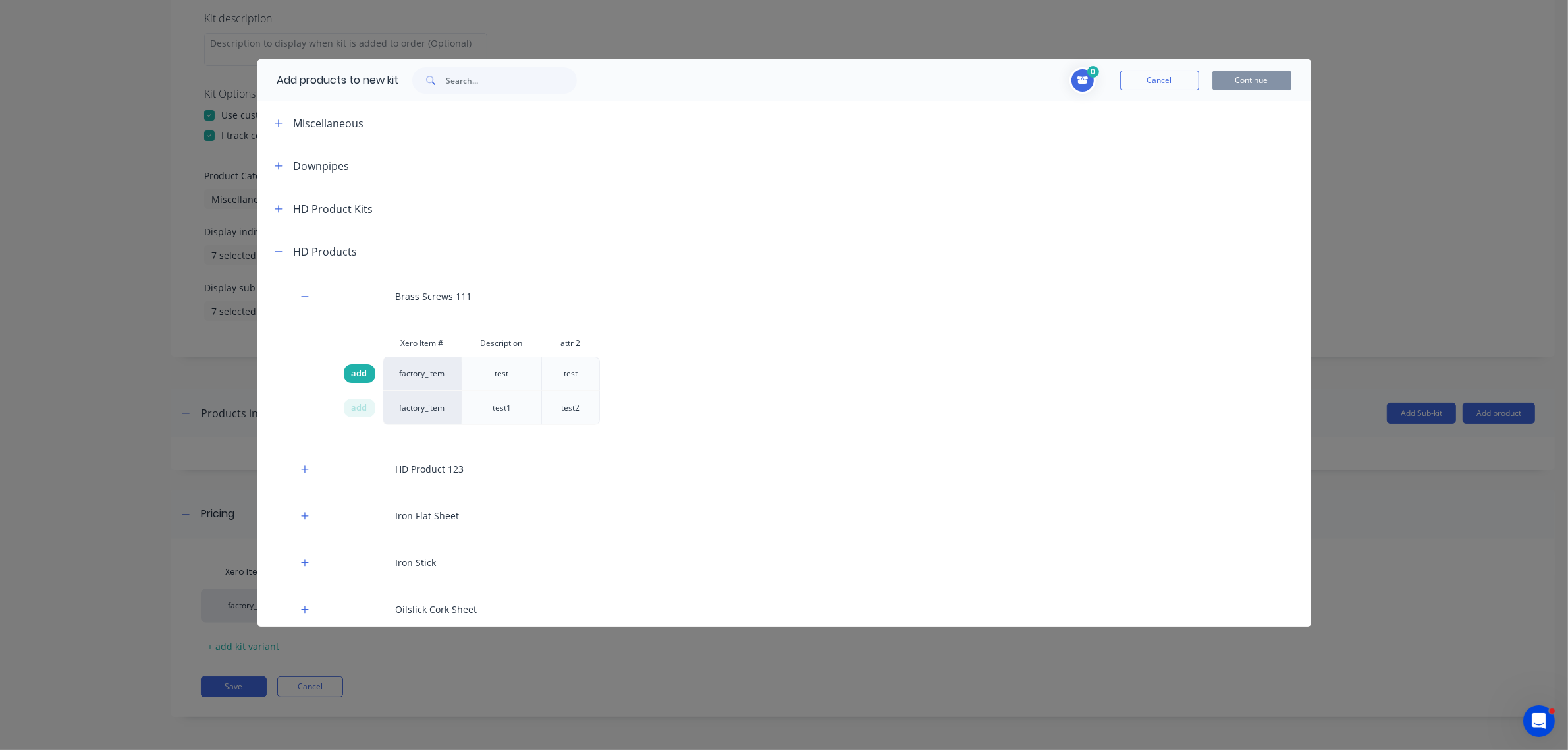
click at [354, 373] on span "add" at bounding box center [359, 373] width 16 height 13
click at [1250, 76] on button "Continue" at bounding box center [1252, 80] width 79 height 19
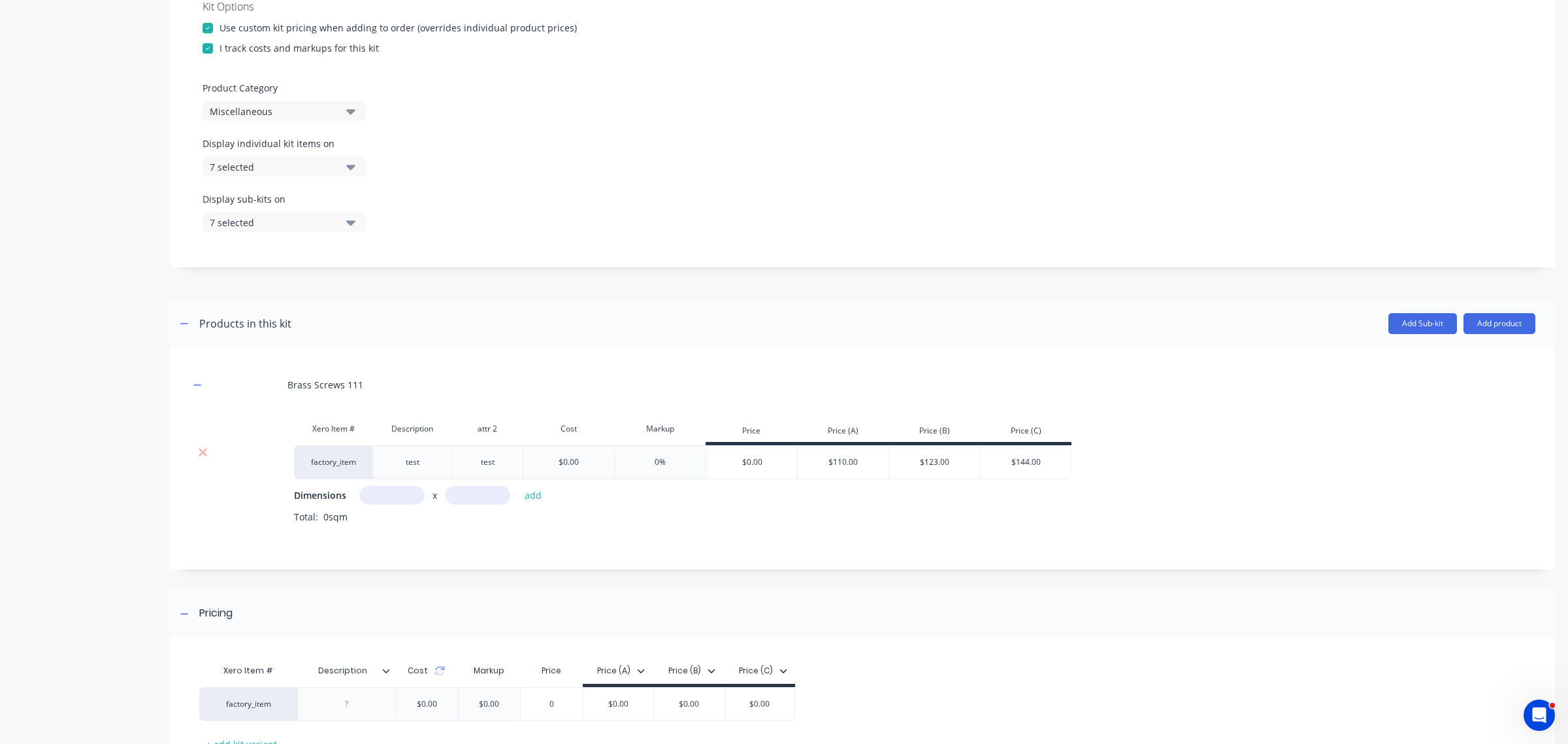
scroll to position [438, 0]
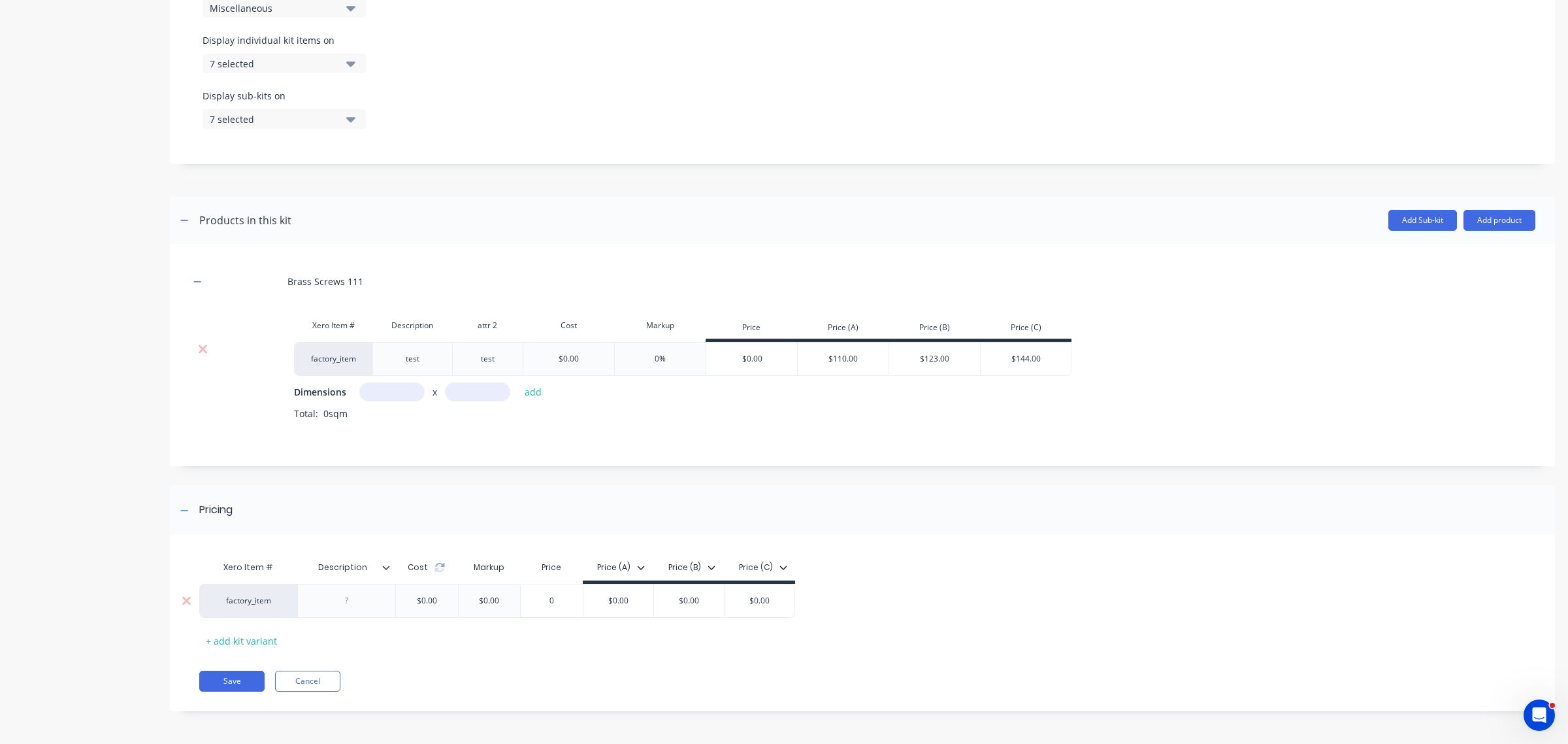
click at [433, 598] on div "$0.00" at bounding box center [427, 600] width 41 height 32
click at [422, 603] on div "$0.00" at bounding box center [427, 600] width 41 height 32
click at [419, 600] on div "$0.00" at bounding box center [427, 600] width 41 height 32
drag, startPoint x: 443, startPoint y: 608, endPoint x: 459, endPoint y: 599, distance: 18.4
click at [444, 606] on div "$0.00" at bounding box center [427, 600] width 41 height 32
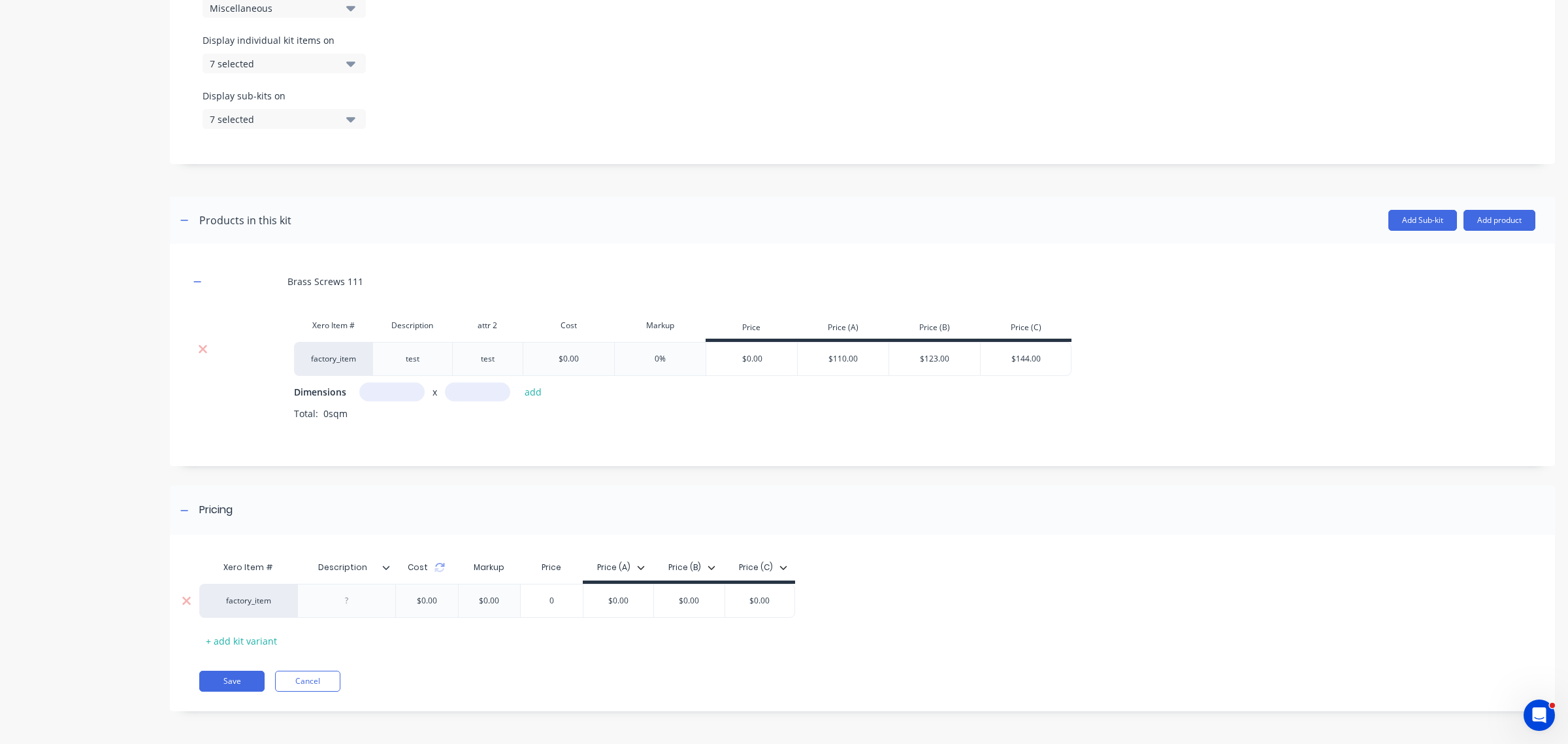
type input "$0.00"
click at [500, 595] on input "$0.00" at bounding box center [489, 600] width 65 height 12
click at [1477, 213] on button "Add product" at bounding box center [1499, 220] width 72 height 21
click at [1435, 246] on div "Product catalogue" at bounding box center [1473, 254] width 100 height 19
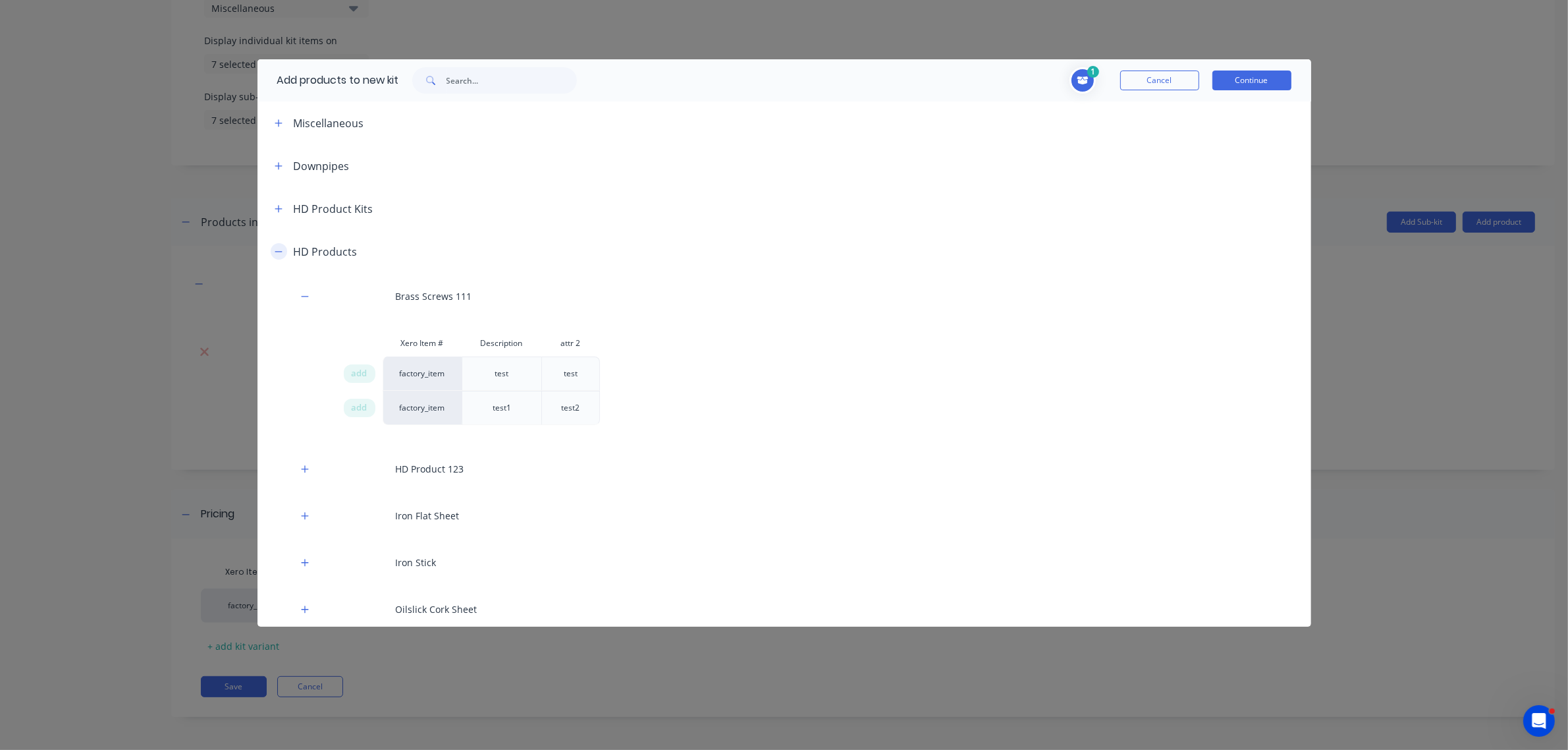
click at [278, 251] on icon "button" at bounding box center [278, 251] width 7 height 1
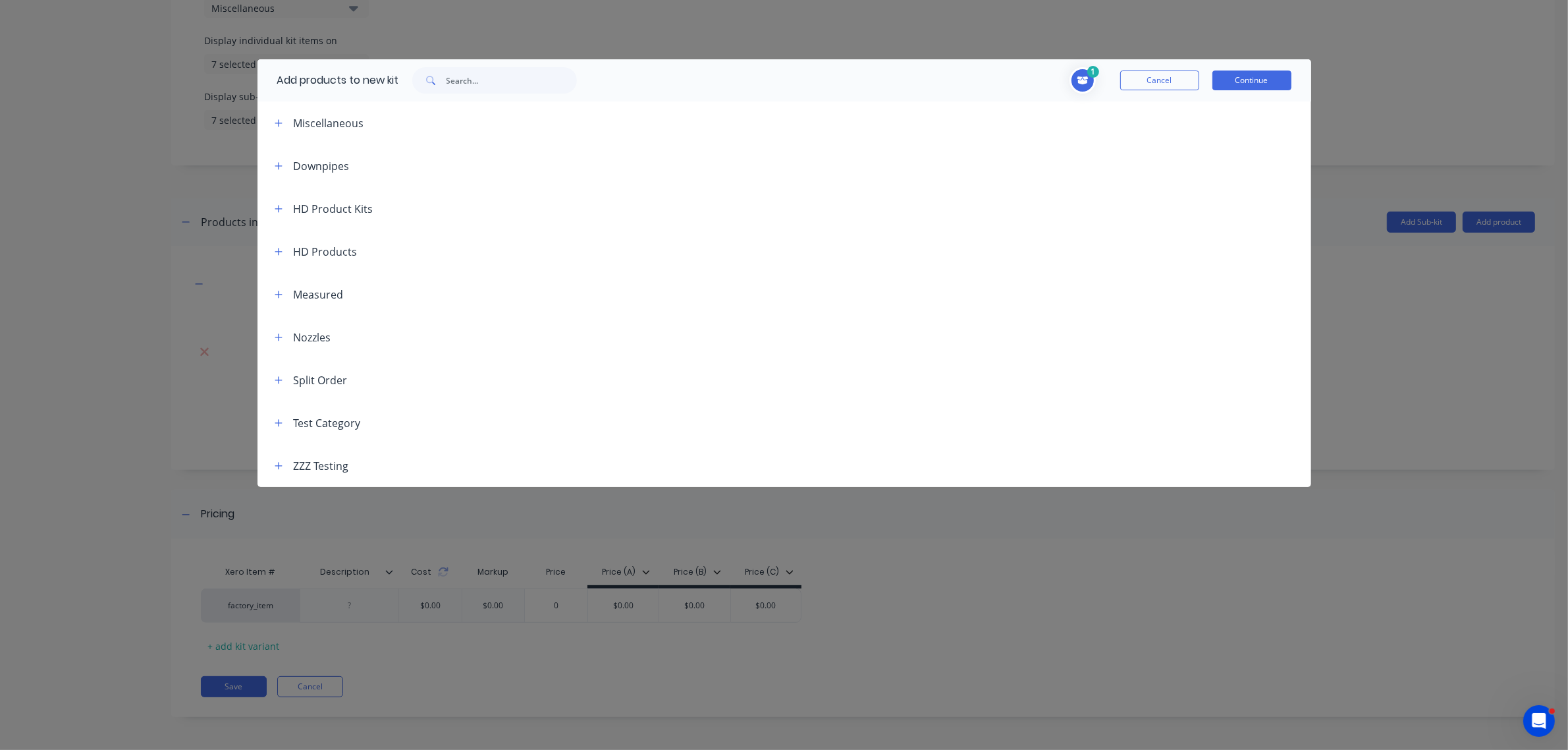
click at [282, 194] on header "HD Product Kits" at bounding box center [784, 209] width 1053 height 43
click at [280, 209] on icon "button" at bounding box center [278, 208] width 8 height 9
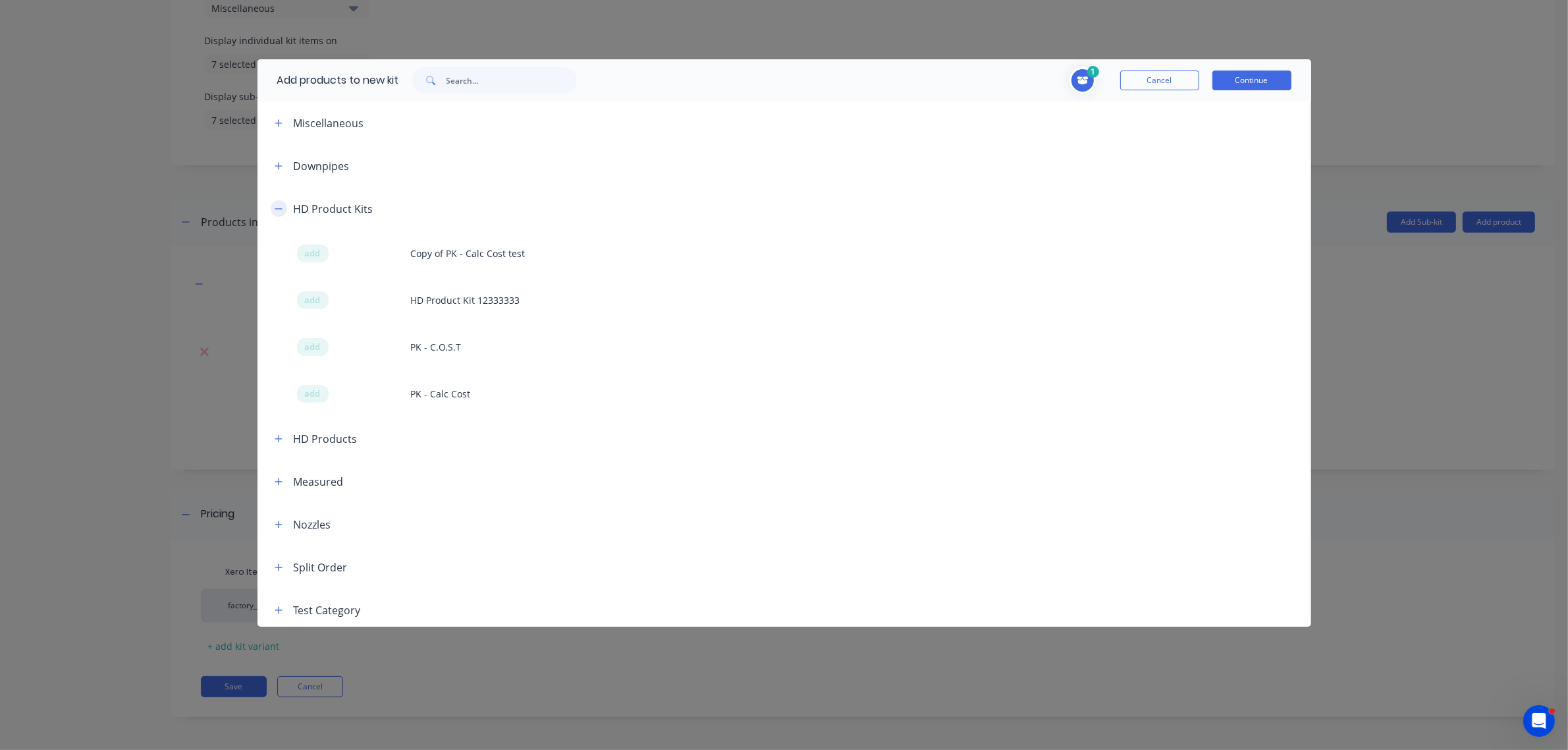
click at [280, 209] on icon "button" at bounding box center [278, 208] width 8 height 9
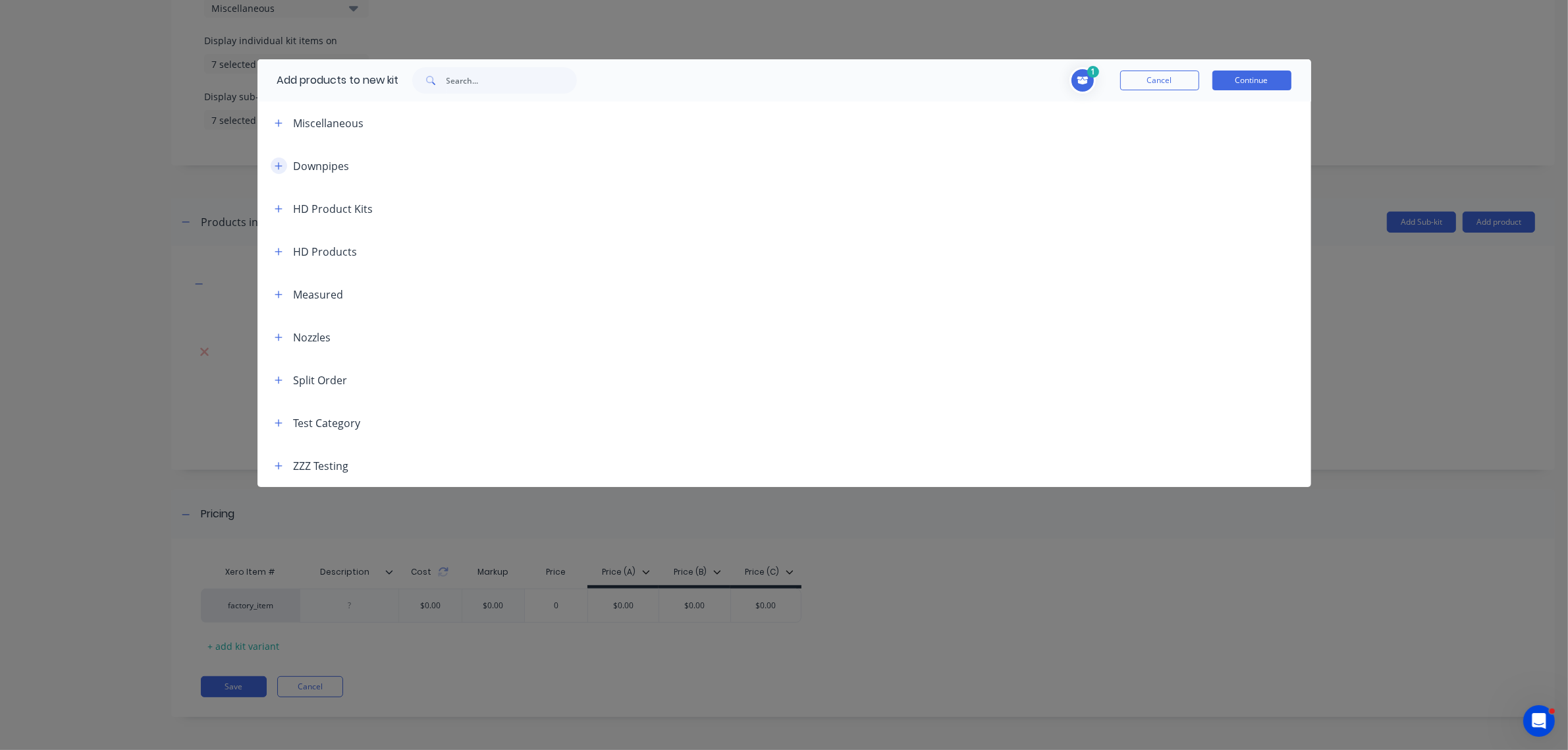
click at [279, 164] on icon "button" at bounding box center [278, 166] width 7 height 7
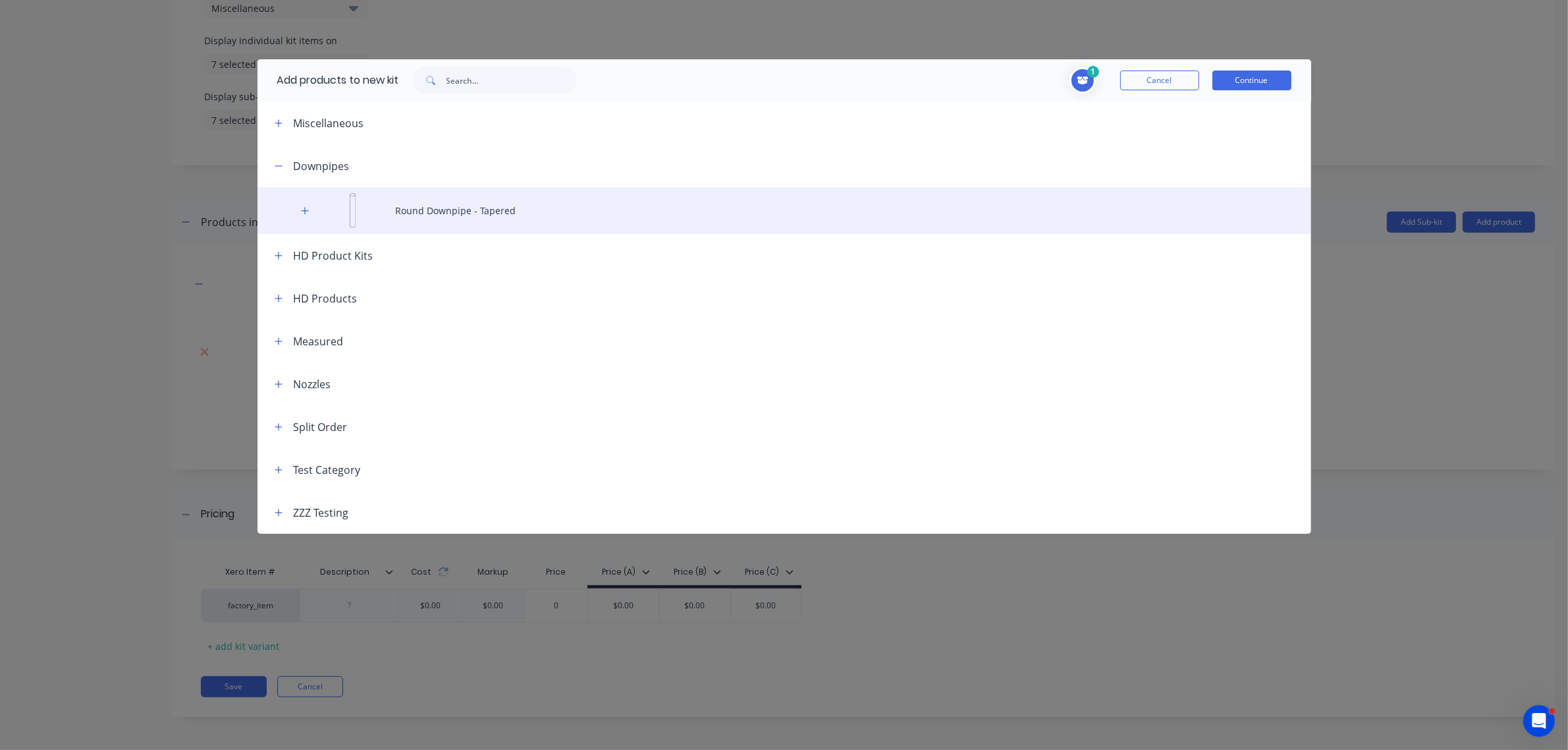
click at [304, 221] on div "Round Downpipe - Tapered" at bounding box center [784, 210] width 1053 height 46
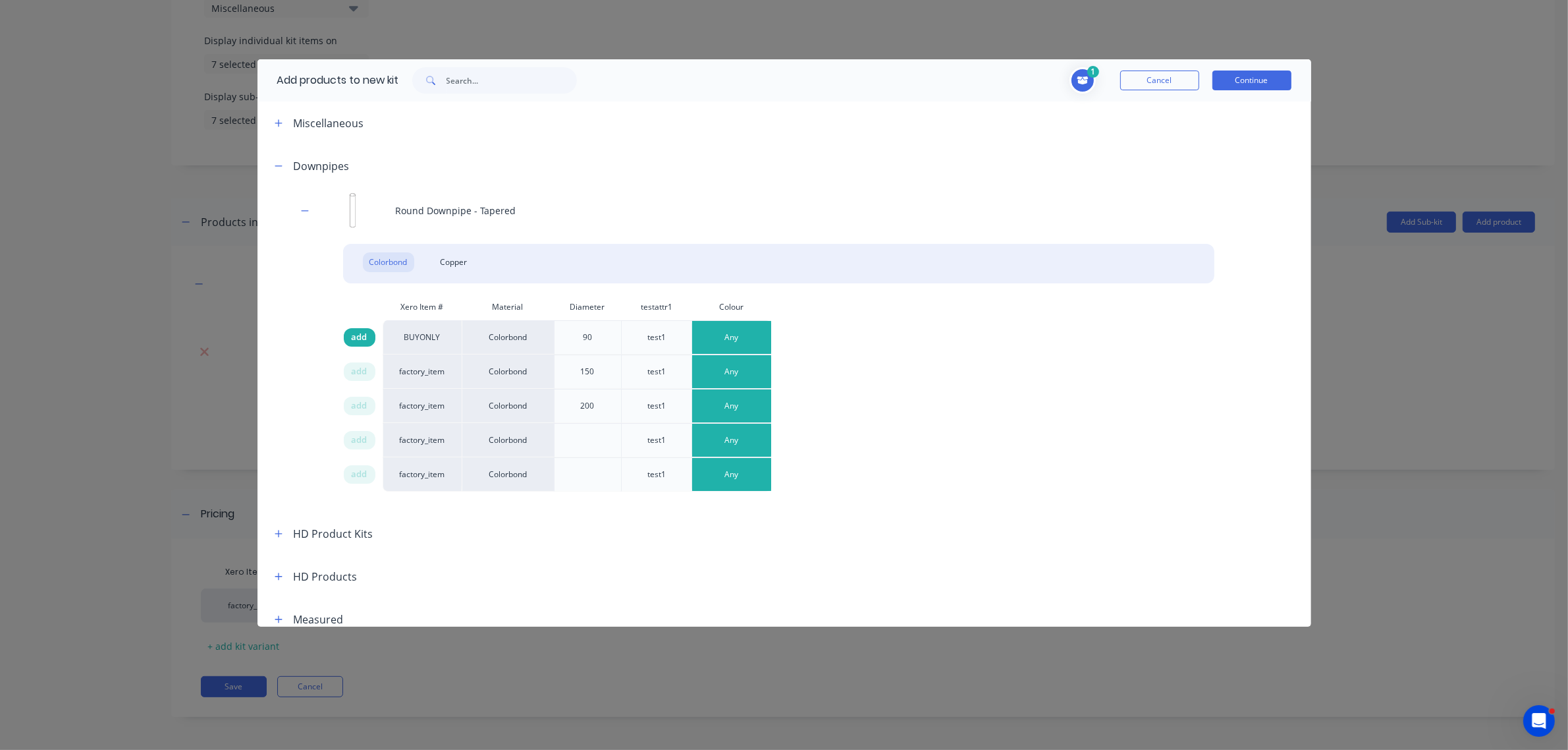
click at [360, 334] on span "add" at bounding box center [359, 337] width 16 height 13
click at [1253, 83] on button "Continue" at bounding box center [1252, 80] width 79 height 19
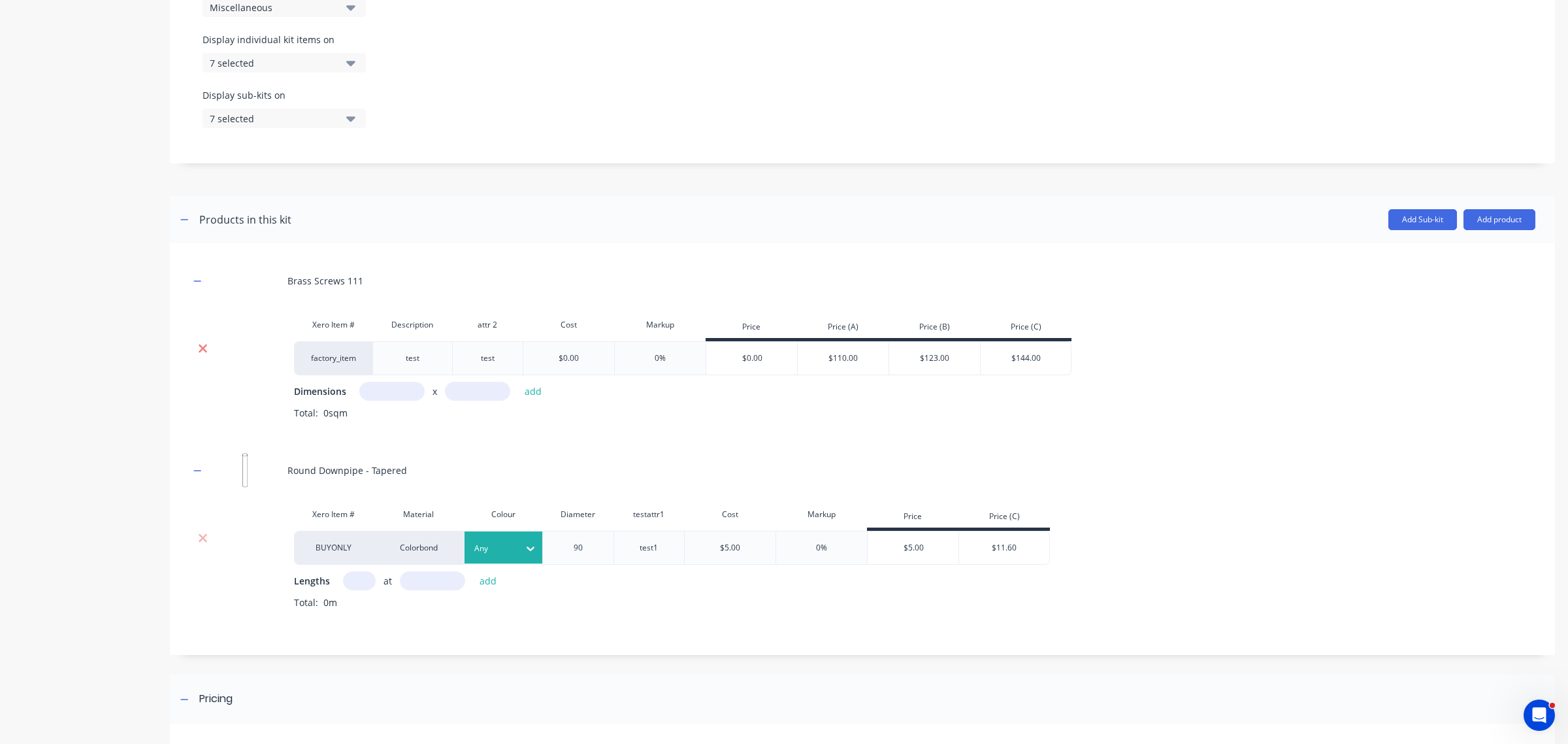
click at [206, 354] on icon at bounding box center [203, 348] width 10 height 13
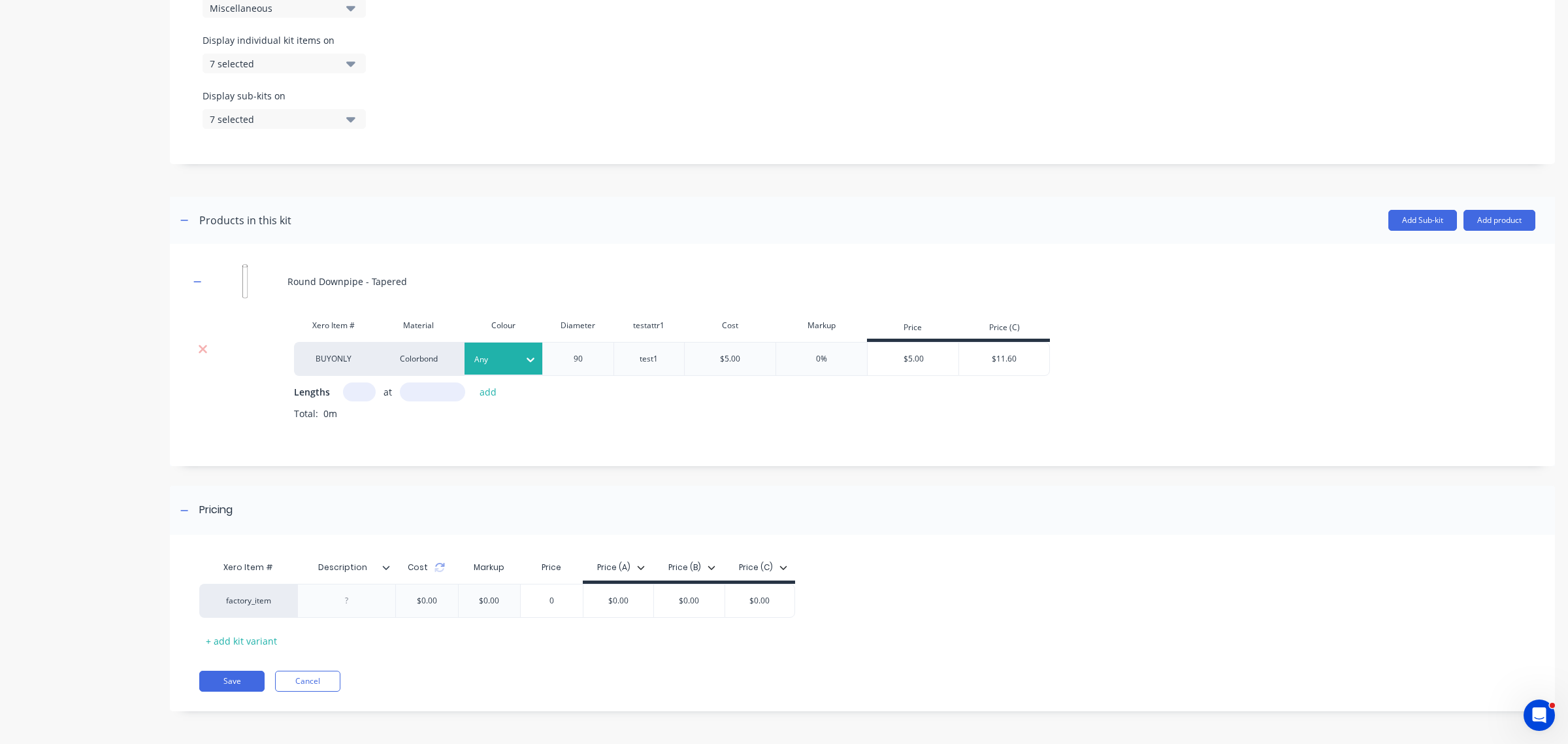
click at [358, 396] on input "text" at bounding box center [359, 392] width 32 height 19
type input "1"
click at [416, 390] on input "text" at bounding box center [432, 392] width 65 height 19
type input "5000"
click at [473, 383] on button "add" at bounding box center [488, 392] width 31 height 18
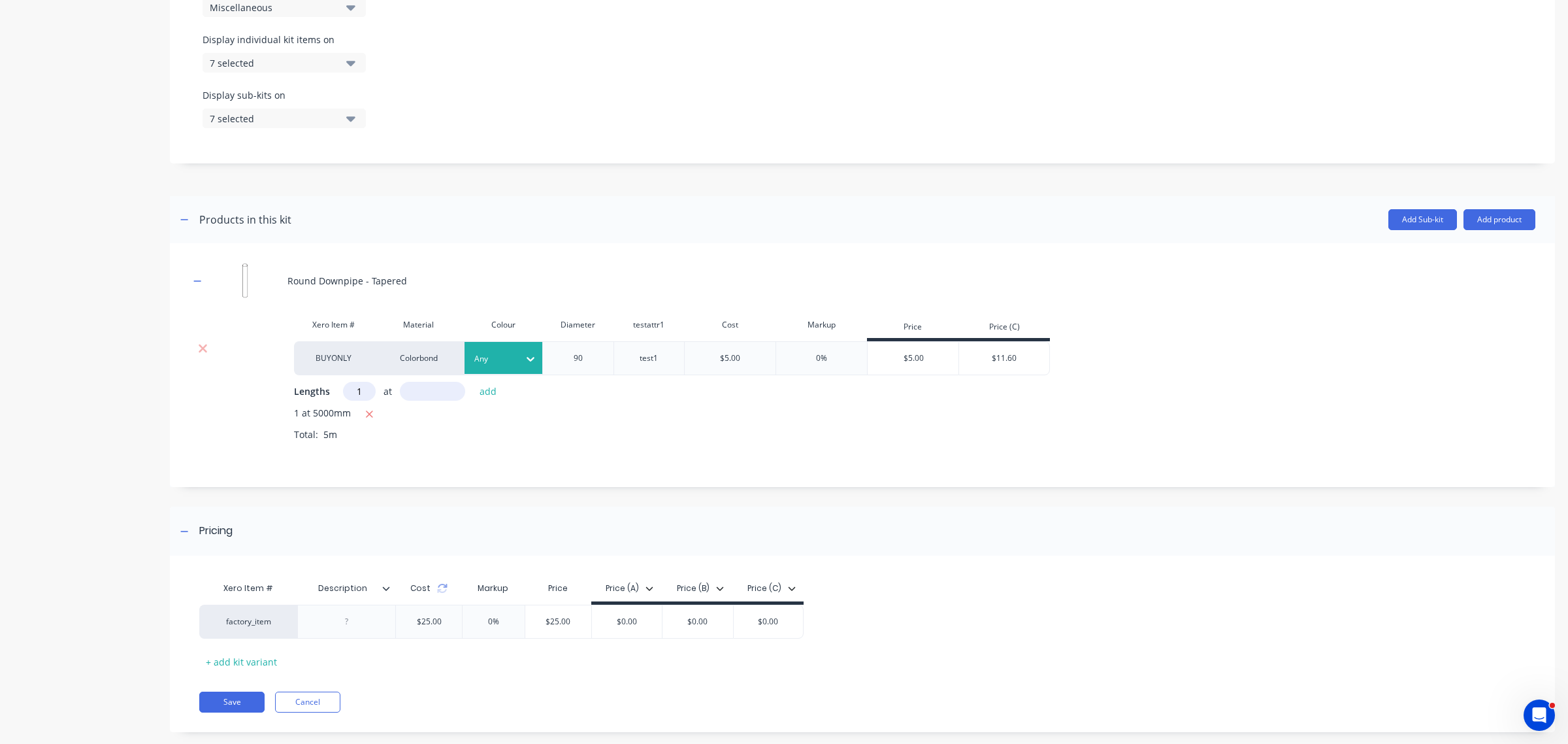
type input "1"
type input "1000"
click at [473, 383] on button "add" at bounding box center [488, 392] width 31 height 18
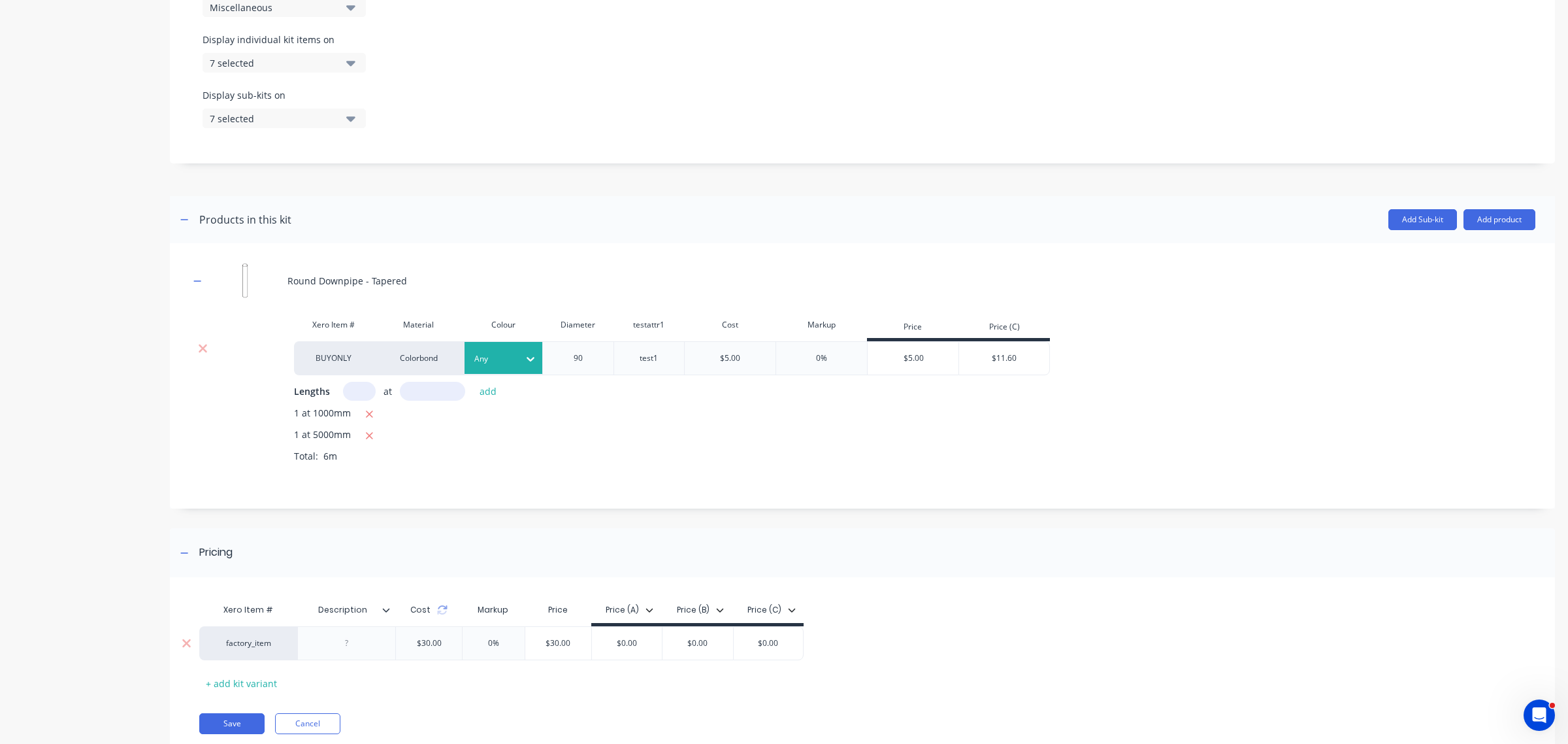
click at [485, 633] on div "0%" at bounding box center [493, 643] width 65 height 32
type input "0%100"
click at [534, 698] on div "Xero Item # Description Cost Markup Price Price (A) Price (B) Price (C) factory…" at bounding box center [862, 672] width 1385 height 163
click at [224, 716] on button "Save" at bounding box center [232, 723] width 65 height 21
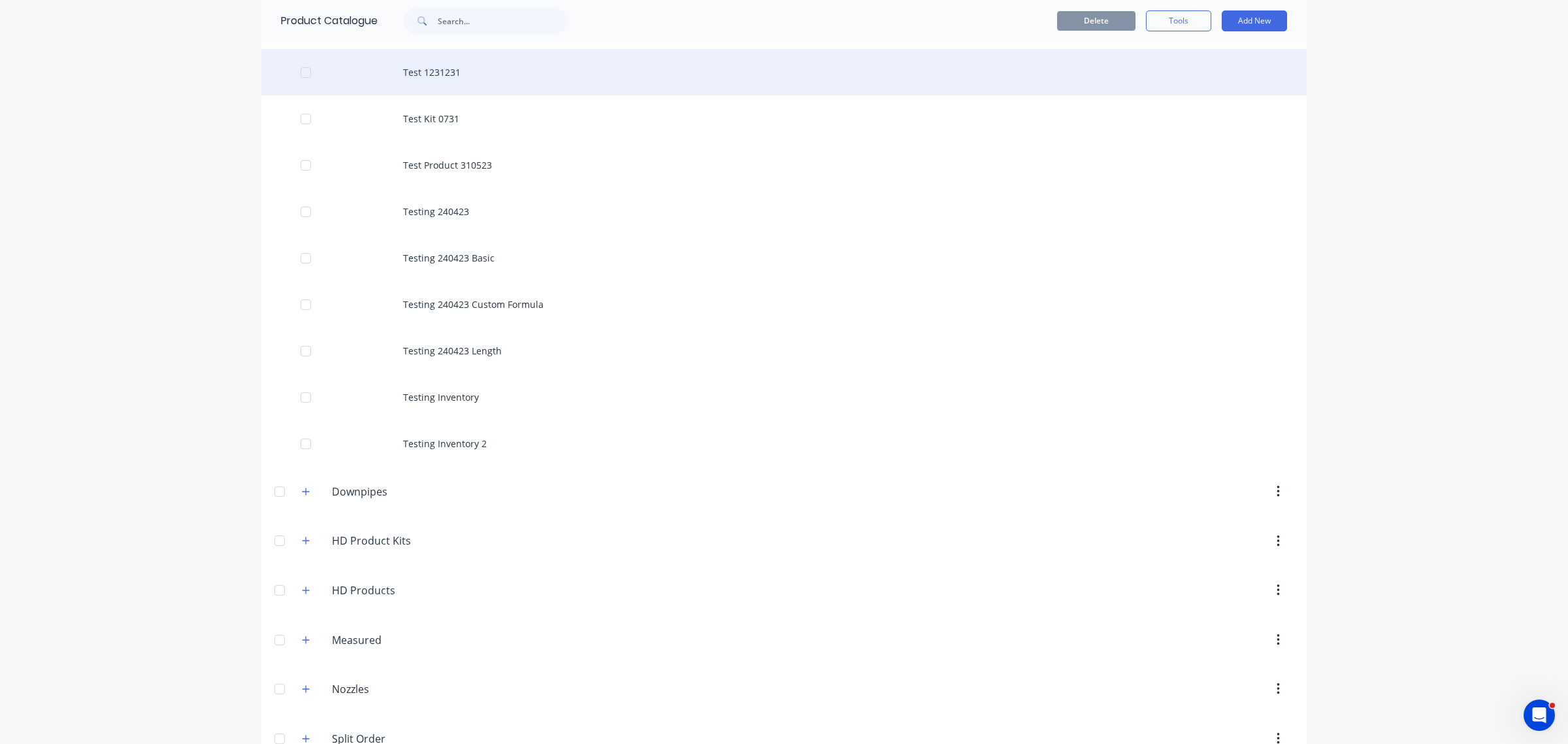
scroll to position [1552, 0]
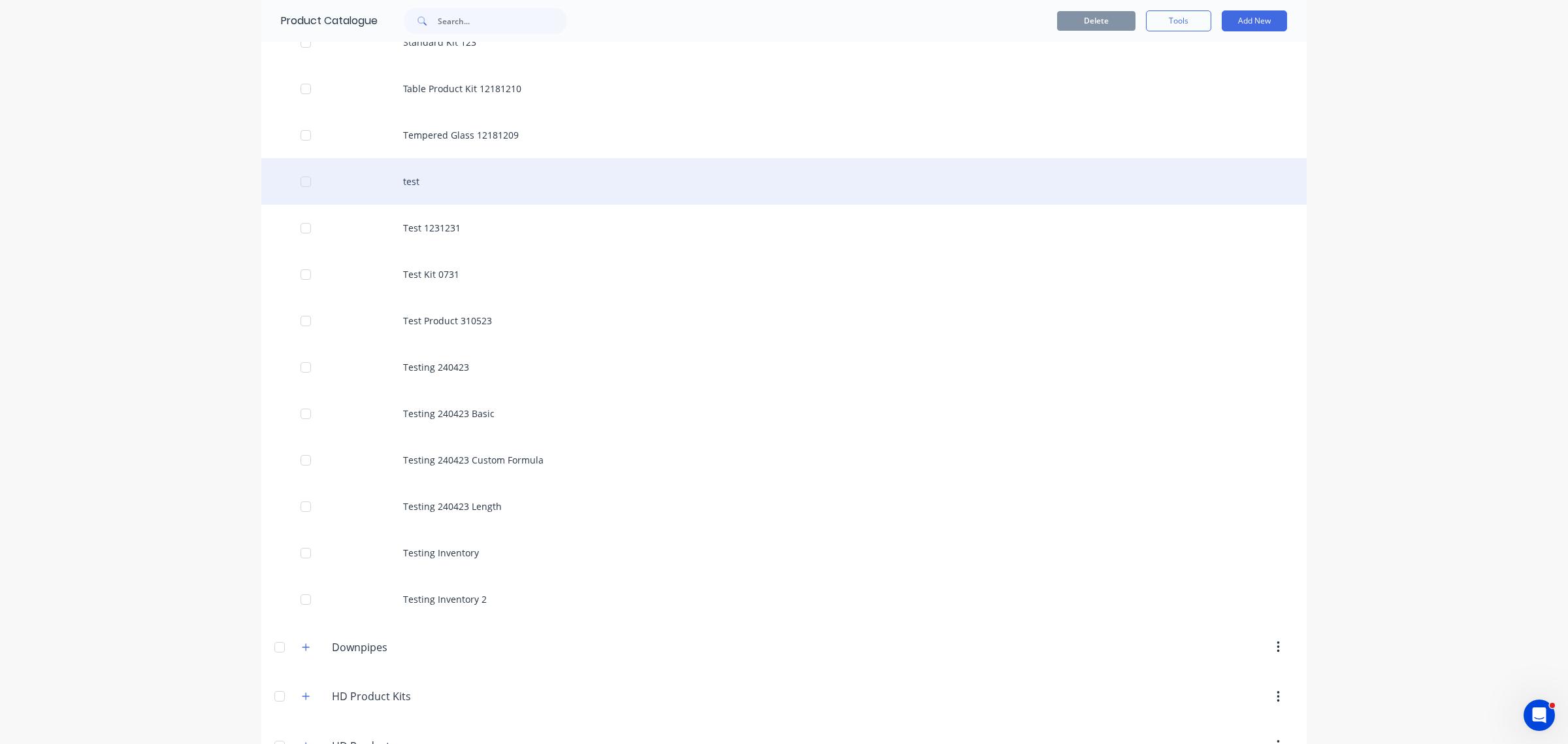
click at [409, 174] on div "test" at bounding box center [784, 181] width 1045 height 46
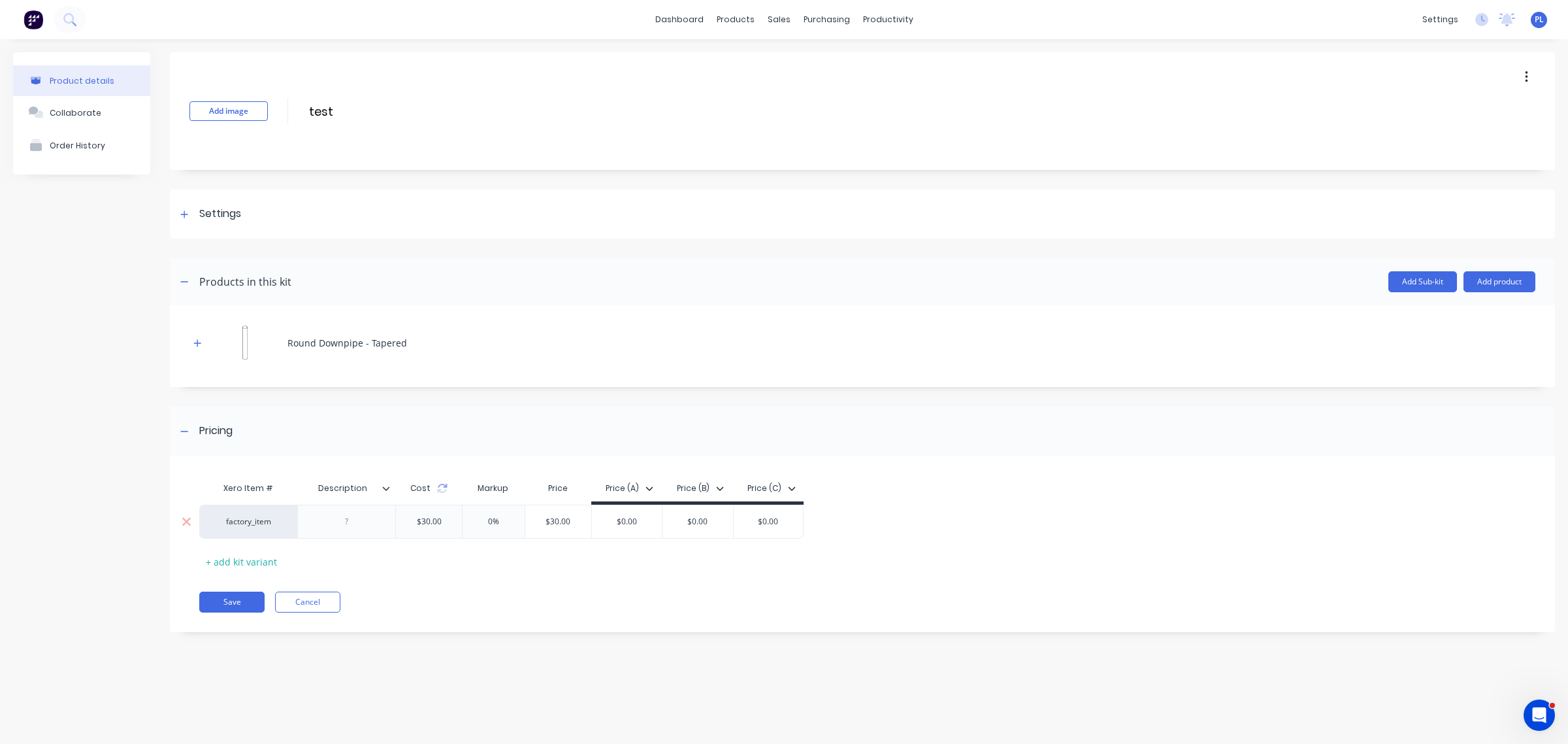
click at [492, 529] on div "0%" at bounding box center [493, 521] width 65 height 32
type input "0%100"
click at [515, 553] on div "Xero Item # Description Cost Markup Price Price (A) Price (B) Price (C) factory…" at bounding box center [856, 523] width 1313 height 97
drag, startPoint x: 217, startPoint y: 604, endPoint x: 507, endPoint y: 621, distance: 290.5
click at [497, 636] on div "Add image test test Enter kit name Settings Kit description Kit Options Use cus…" at bounding box center [862, 352] width 1385 height 599
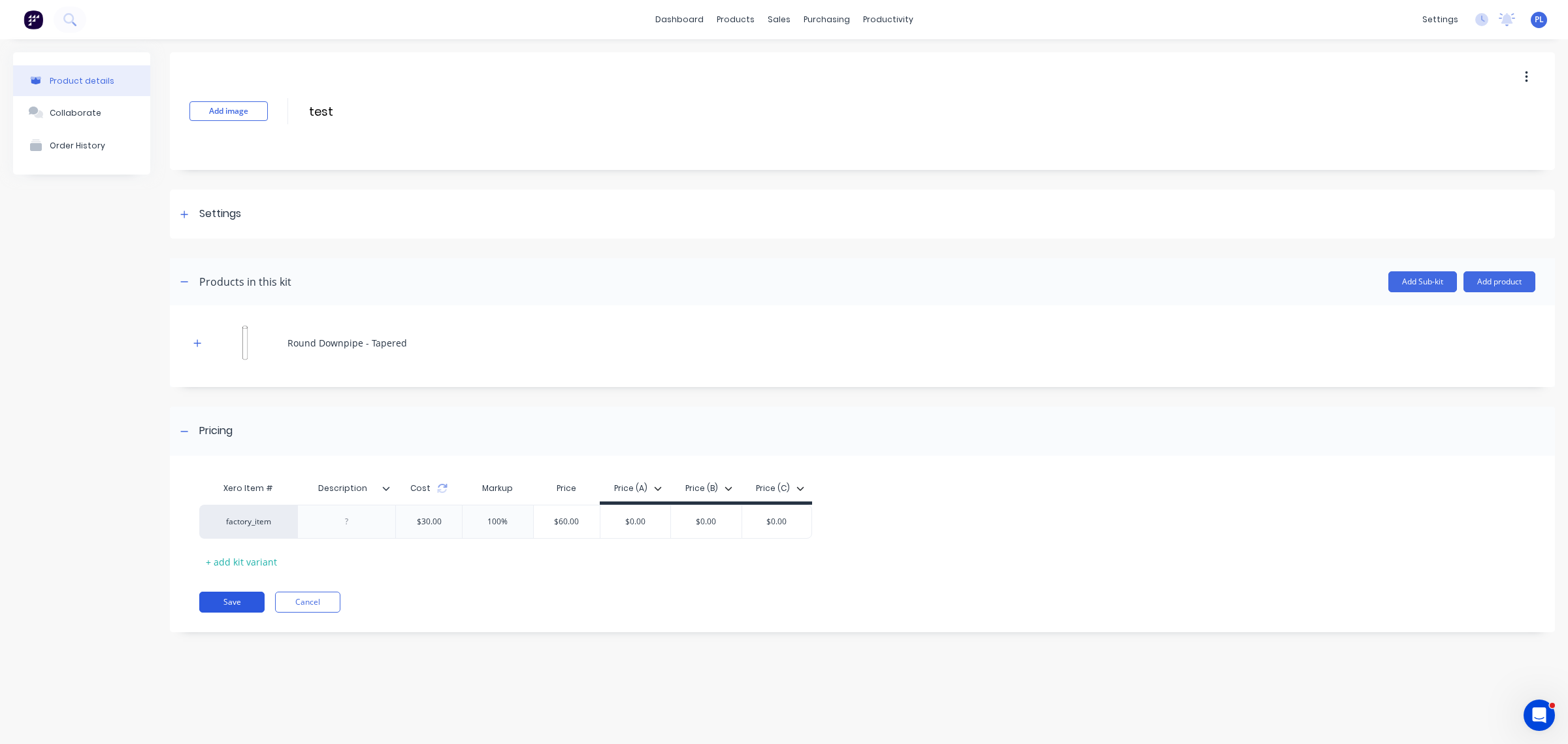
drag, startPoint x: 239, startPoint y: 588, endPoint x: 221, endPoint y: 612, distance: 30.0
click at [224, 608] on div "Xero Item # Description Cost Markup Price Price (A) Price (B) Price (C) factory…" at bounding box center [862, 550] width 1385 height 163
click at [215, 606] on button "Save" at bounding box center [232, 602] width 65 height 21
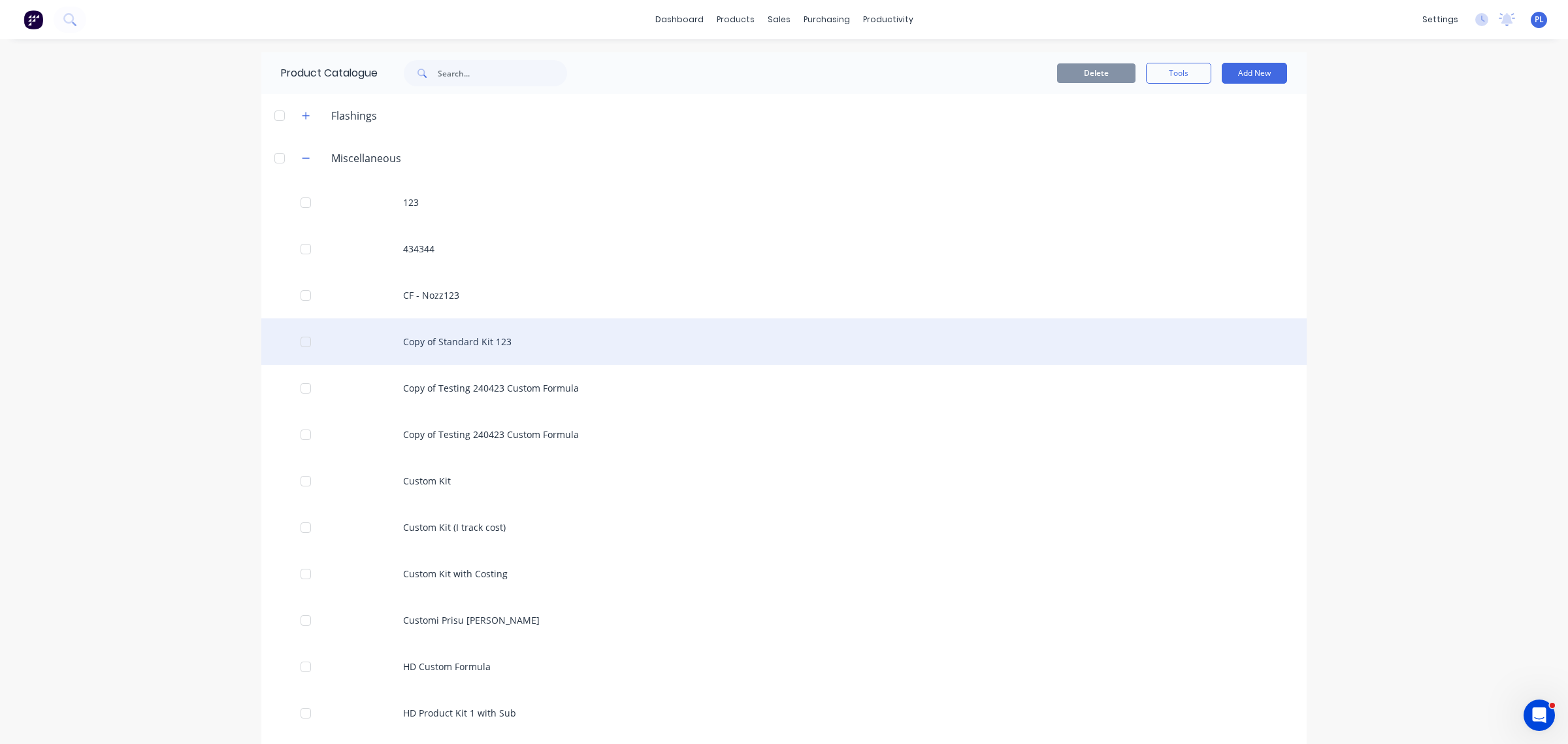
scroll to position [572, 0]
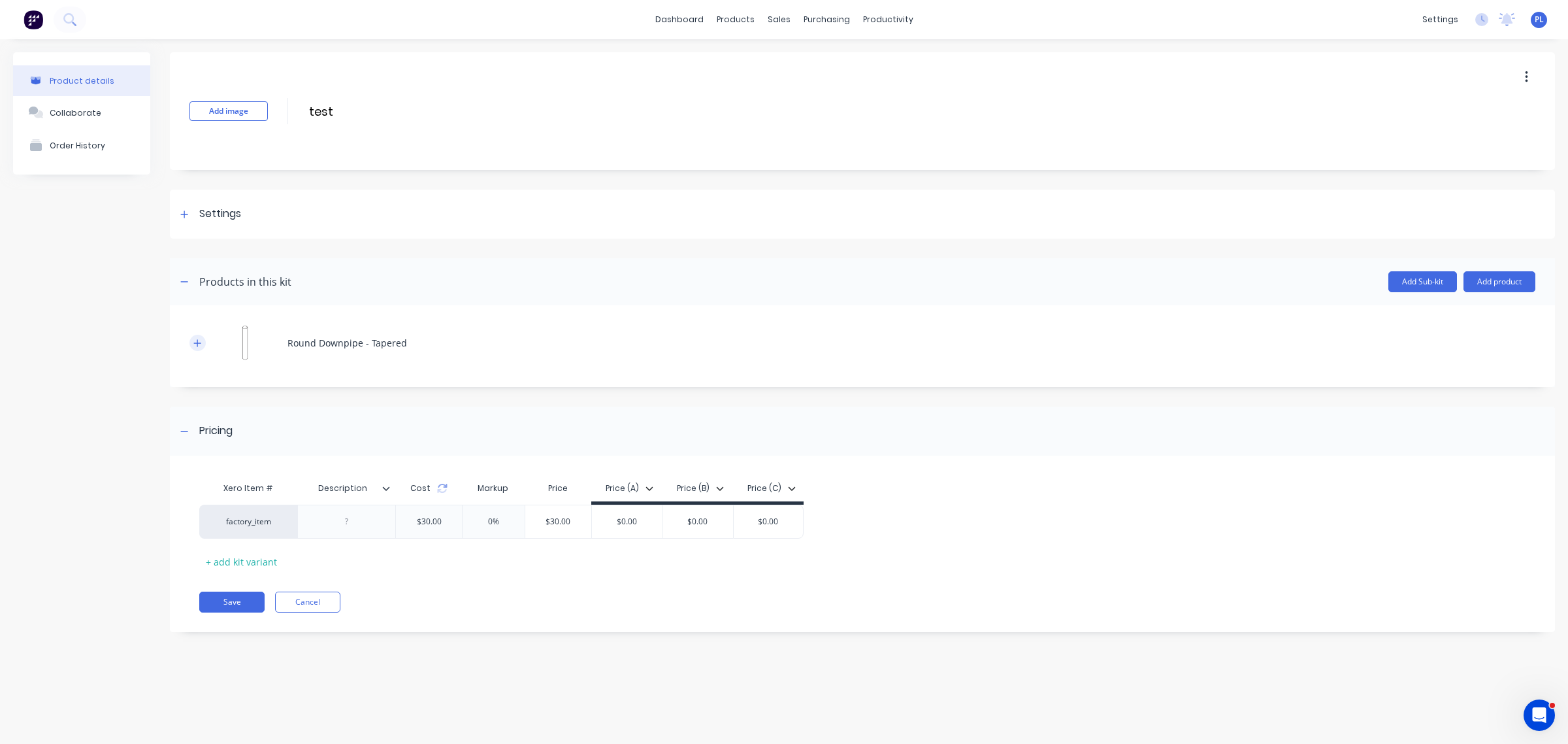
click at [198, 343] on icon "button" at bounding box center [197, 343] width 7 height 7
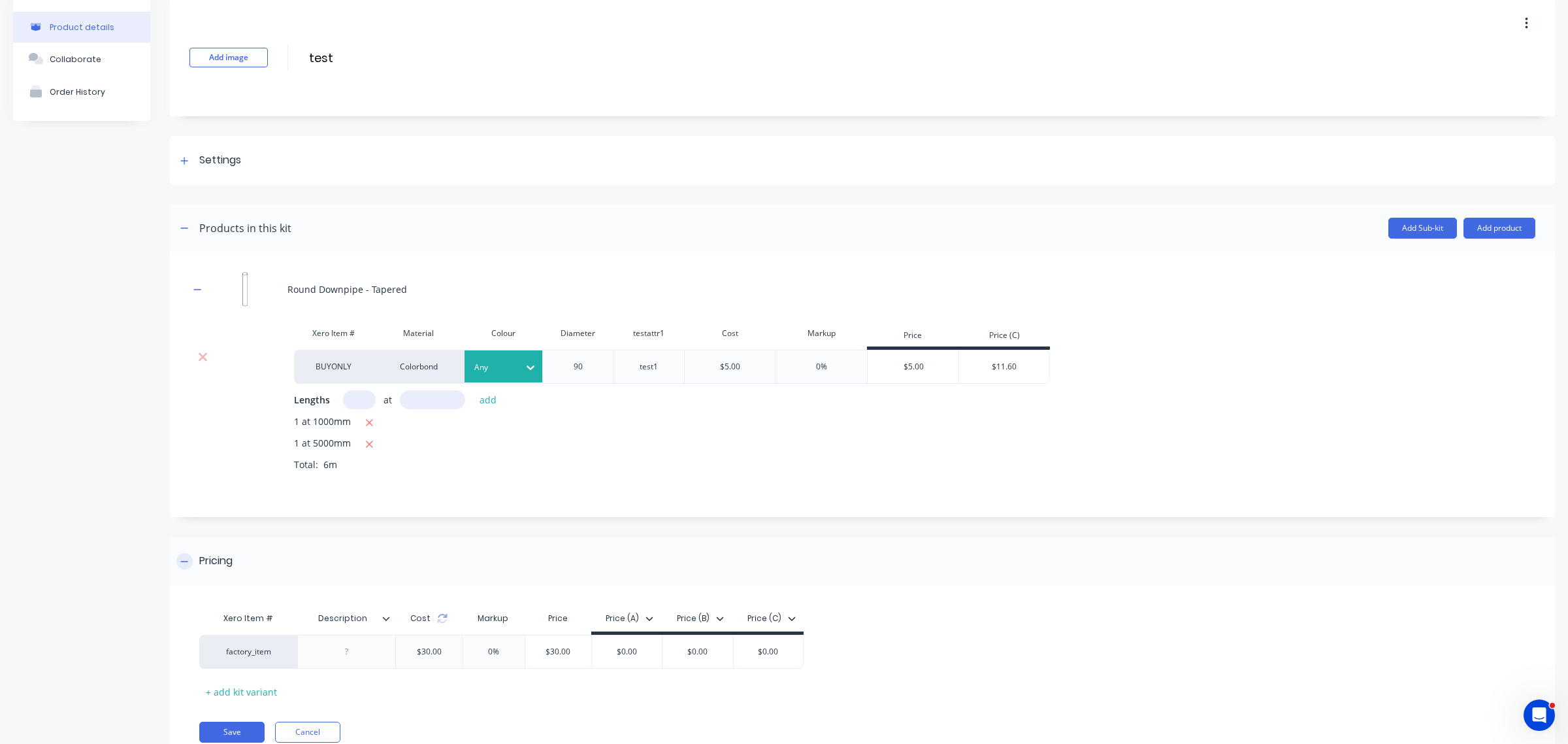
scroll to position [105, 0]
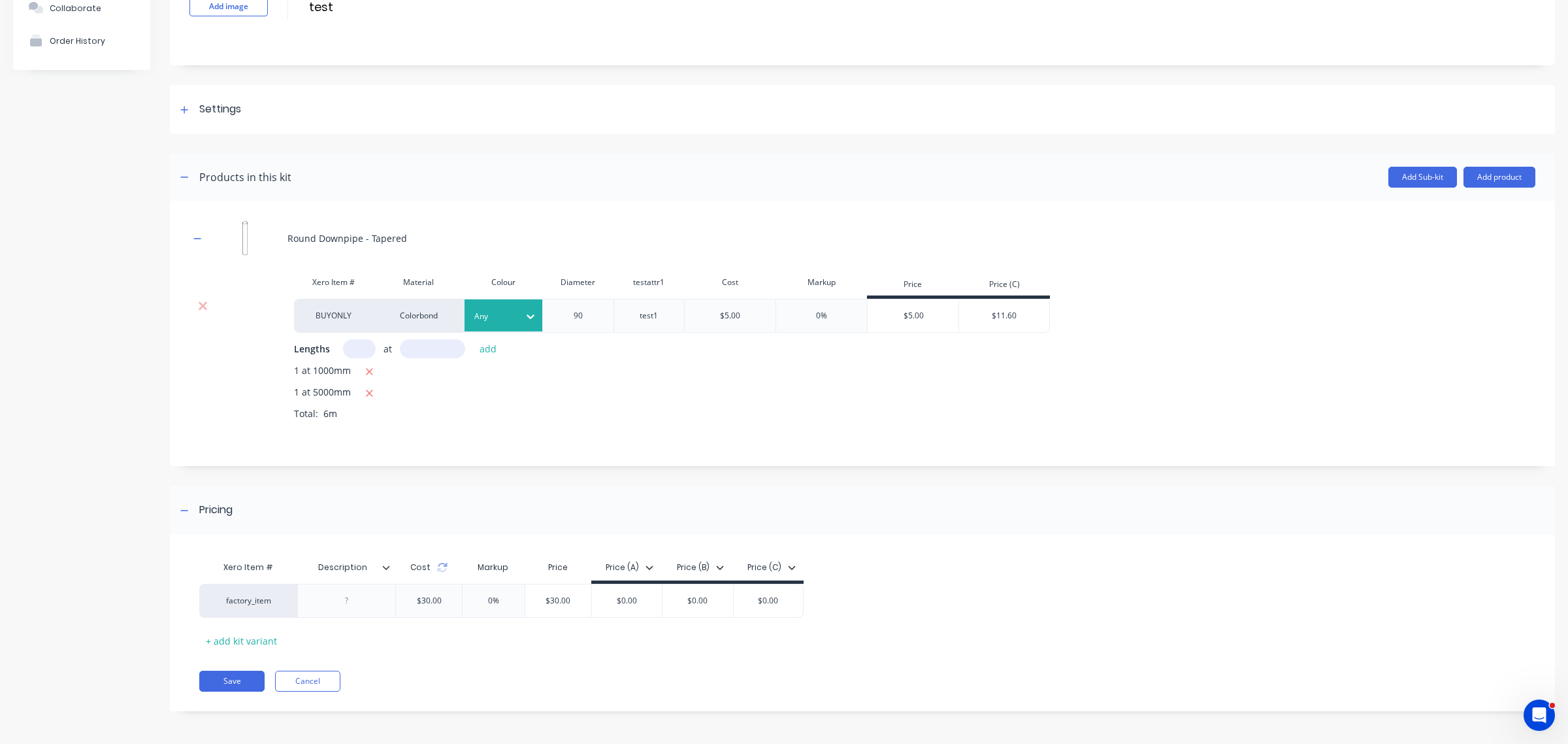
click at [435, 567] on div "Cost" at bounding box center [429, 567] width 37 height 12
click at [439, 570] on icon at bounding box center [441, 570] width 9 height 4
drag, startPoint x: 439, startPoint y: 570, endPoint x: 445, endPoint y: 575, distance: 7.8
click at [445, 575] on div "Xero Item # Description Cost Markup Price Price (A) Price (B) Price (C)" at bounding box center [502, 568] width 604 height 30
click at [486, 603] on input "0%" at bounding box center [493, 600] width 65 height 12
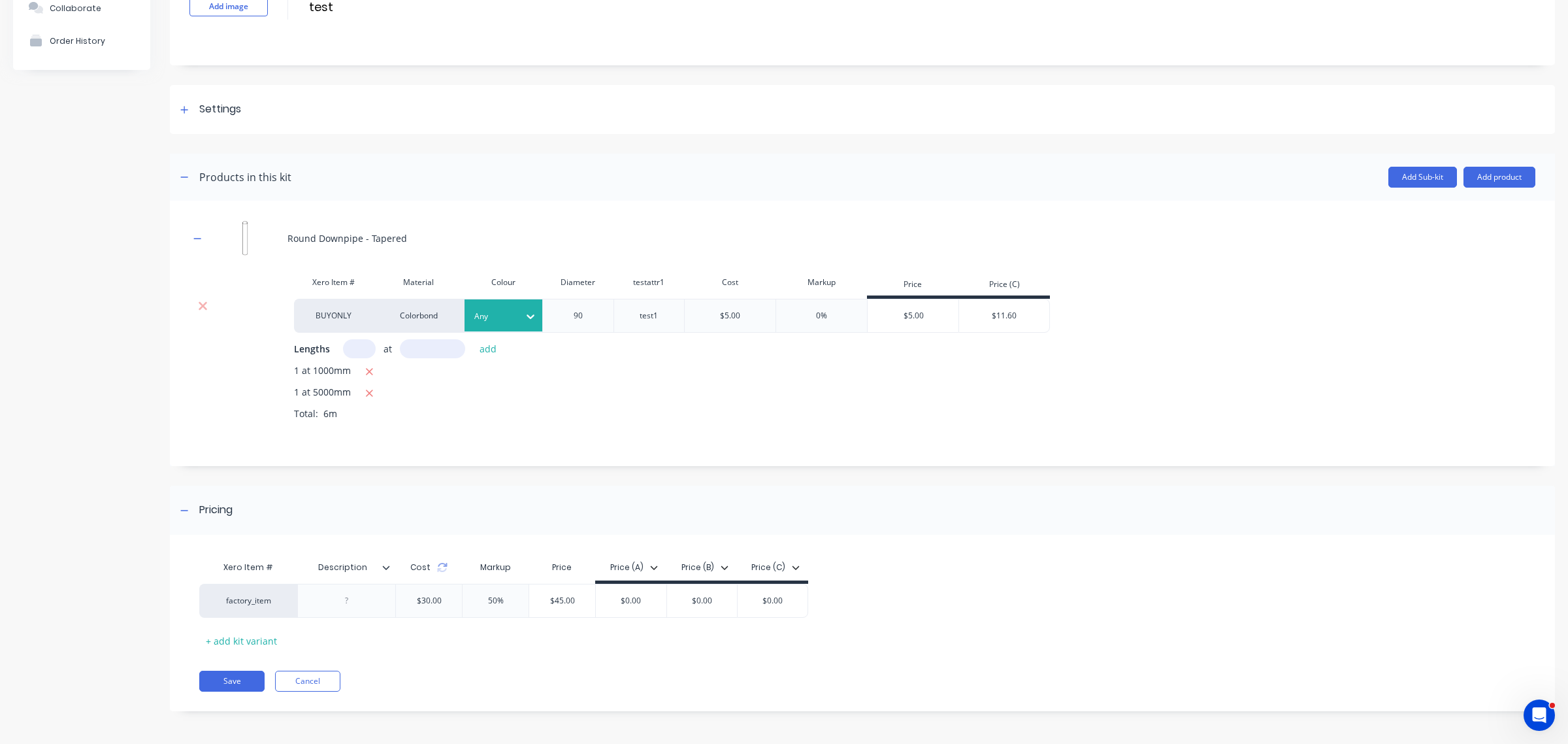
type input "50%"
click at [515, 657] on div "Xero Item # Description Cost Markup Price Price (A) Price (B) Price (C) factory…" at bounding box center [862, 629] width 1385 height 163
drag, startPoint x: 241, startPoint y: 672, endPoint x: 226, endPoint y: 628, distance: 46.5
click at [226, 628] on div "Xero Item # Description Cost Markup Price Price (A) Price (B) Price (C) factory…" at bounding box center [862, 629] width 1385 height 163
click at [239, 641] on div "+ add kit variant" at bounding box center [241, 640] width 85 height 20
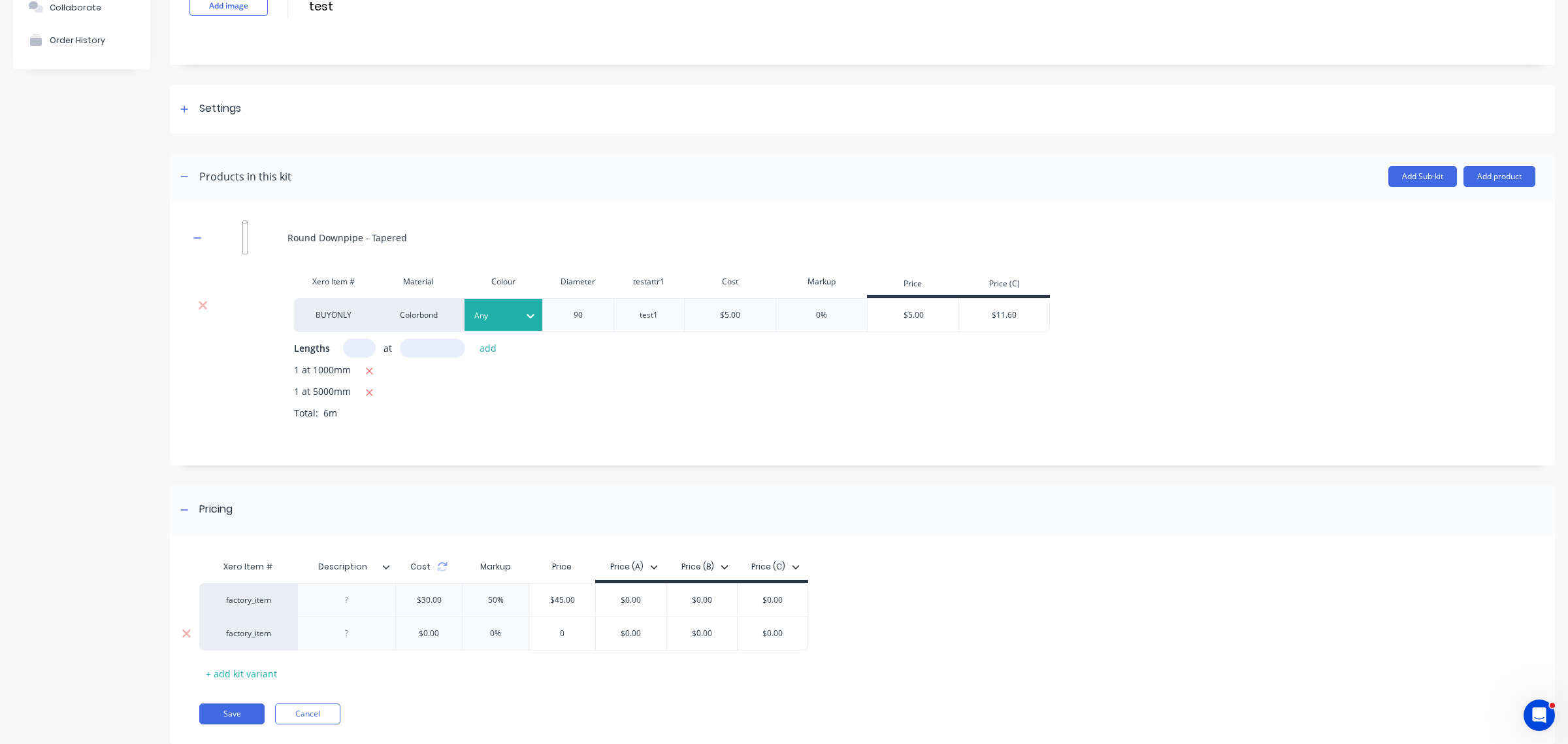
click at [491, 633] on input "0%" at bounding box center [495, 633] width 66 height 12
click at [468, 667] on div "Xero Item # Description Cost Markup Price Price (A) Price (B) Price (C) factory…" at bounding box center [856, 618] width 1313 height 130
click at [440, 573] on div "Cost" at bounding box center [429, 566] width 67 height 26
click at [437, 564] on icon at bounding box center [442, 566] width 10 height 10
click at [474, 639] on input "0%" at bounding box center [493, 633] width 65 height 12
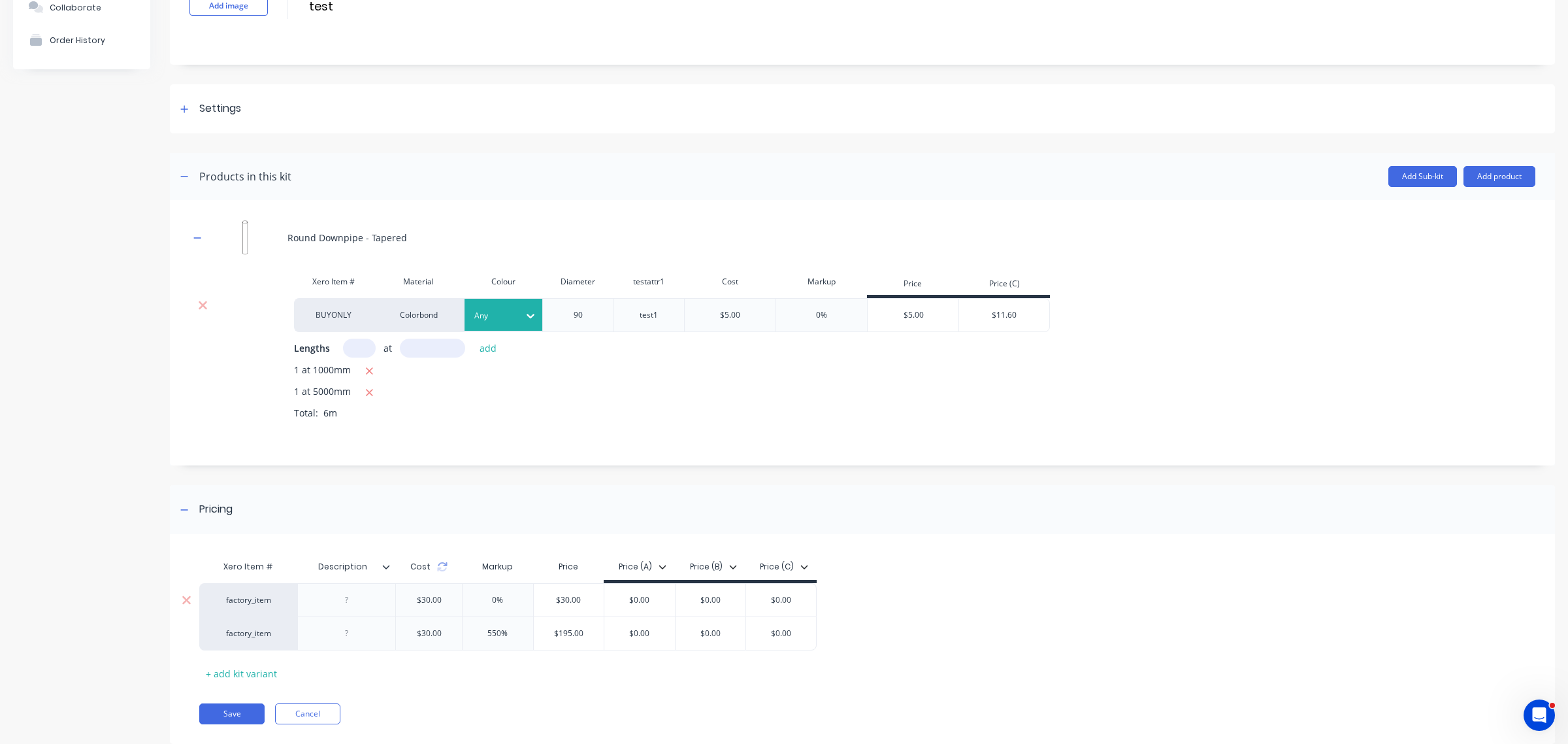
click at [495, 591] on div "0%" at bounding box center [497, 599] width 71 height 32
type input "550%"
type input "0%"
click at [579, 599] on input "$30.00" at bounding box center [569, 599] width 71 height 12
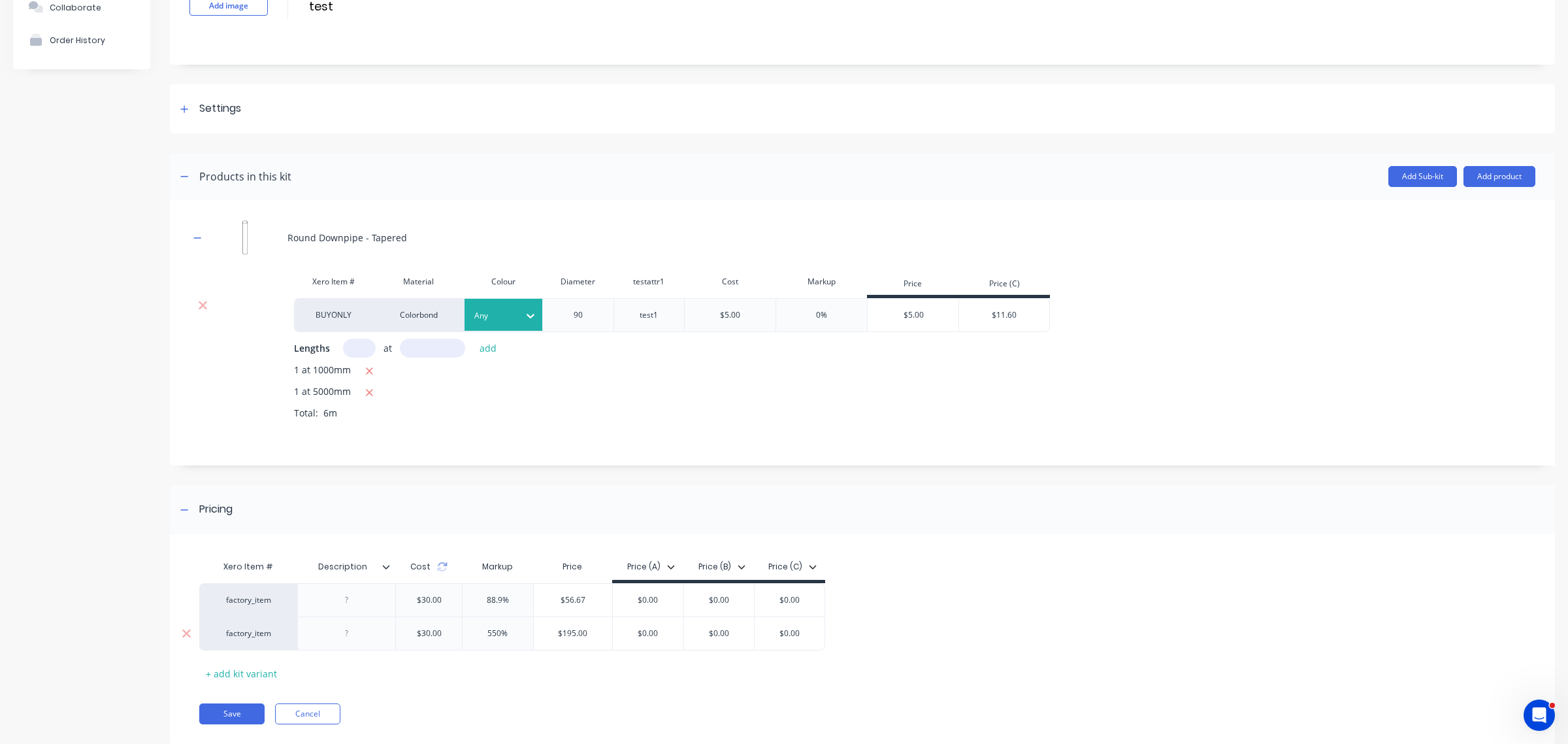
type input "$56.67"
click at [572, 626] on div "$195.00 $195.00" at bounding box center [573, 633] width 79 height 32
click at [570, 625] on div "$195.00" at bounding box center [573, 633] width 79 height 32
click at [577, 631] on input "$195.00" at bounding box center [573, 633] width 79 height 12
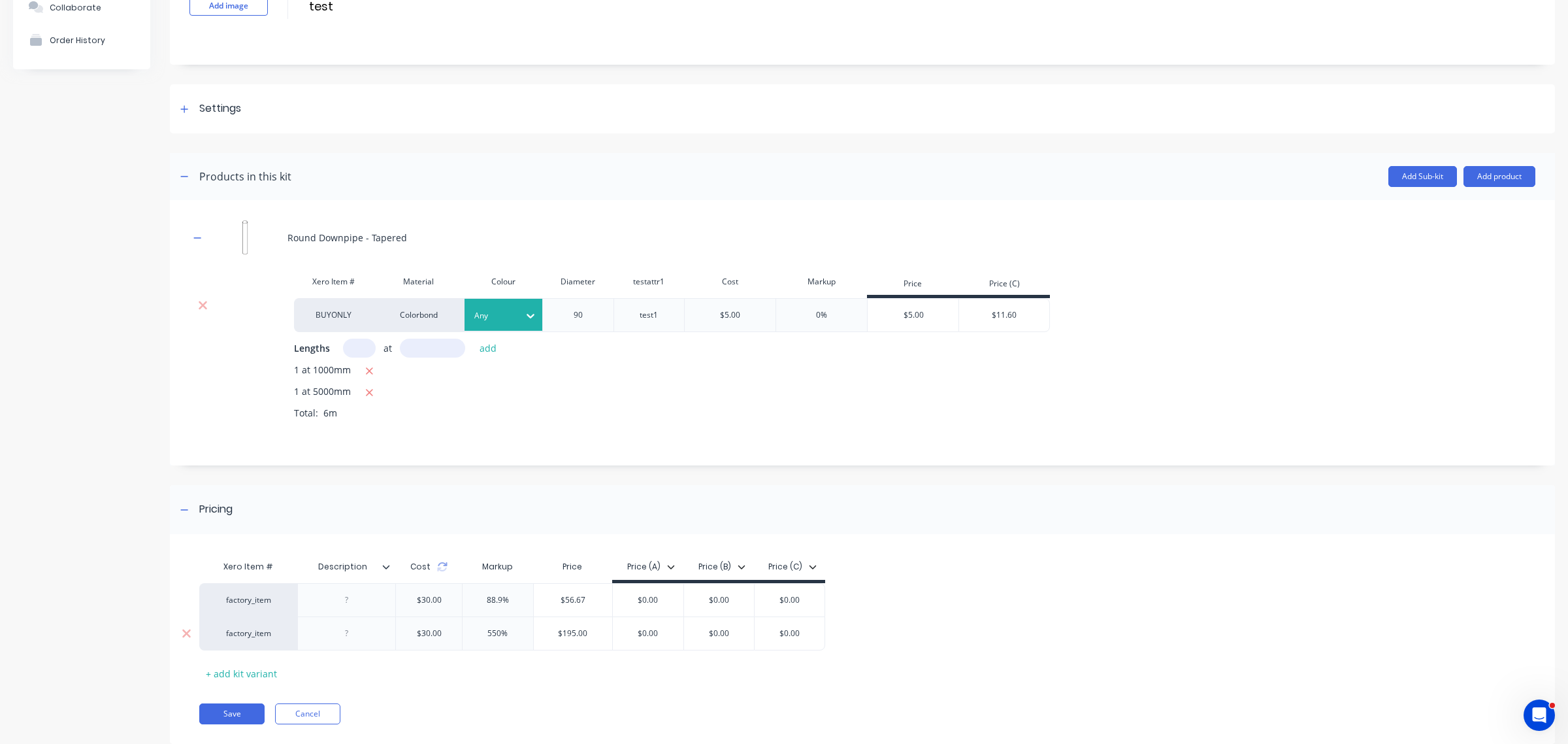
click at [577, 631] on input "$195.00" at bounding box center [573, 633] width 79 height 12
click at [572, 634] on input "$195.00" at bounding box center [573, 633] width 79 height 12
click at [567, 634] on input "$195.00" at bounding box center [573, 633] width 79 height 12
drag, startPoint x: 567, startPoint y: 634, endPoint x: 643, endPoint y: 635, distance: 76.0
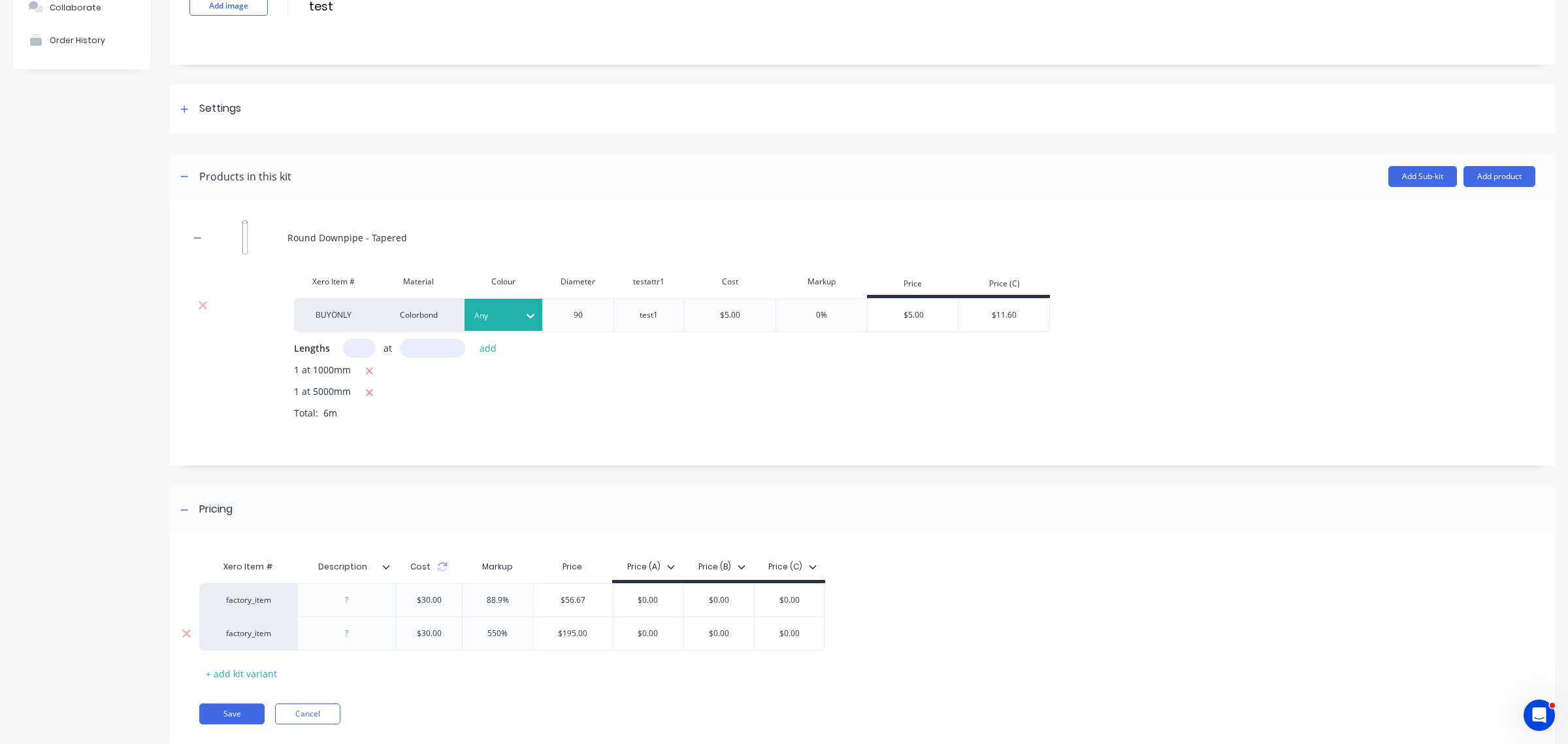
click at [574, 629] on input "$195.00" at bounding box center [573, 633] width 79 height 12
type input "1111"
click at [407, 683] on div "Xero Item # Description Cost Markup Price Price (A) Price (B) Price (C) factory…" at bounding box center [856, 618] width 1313 height 130
click at [250, 708] on button "Save" at bounding box center [232, 714] width 65 height 21
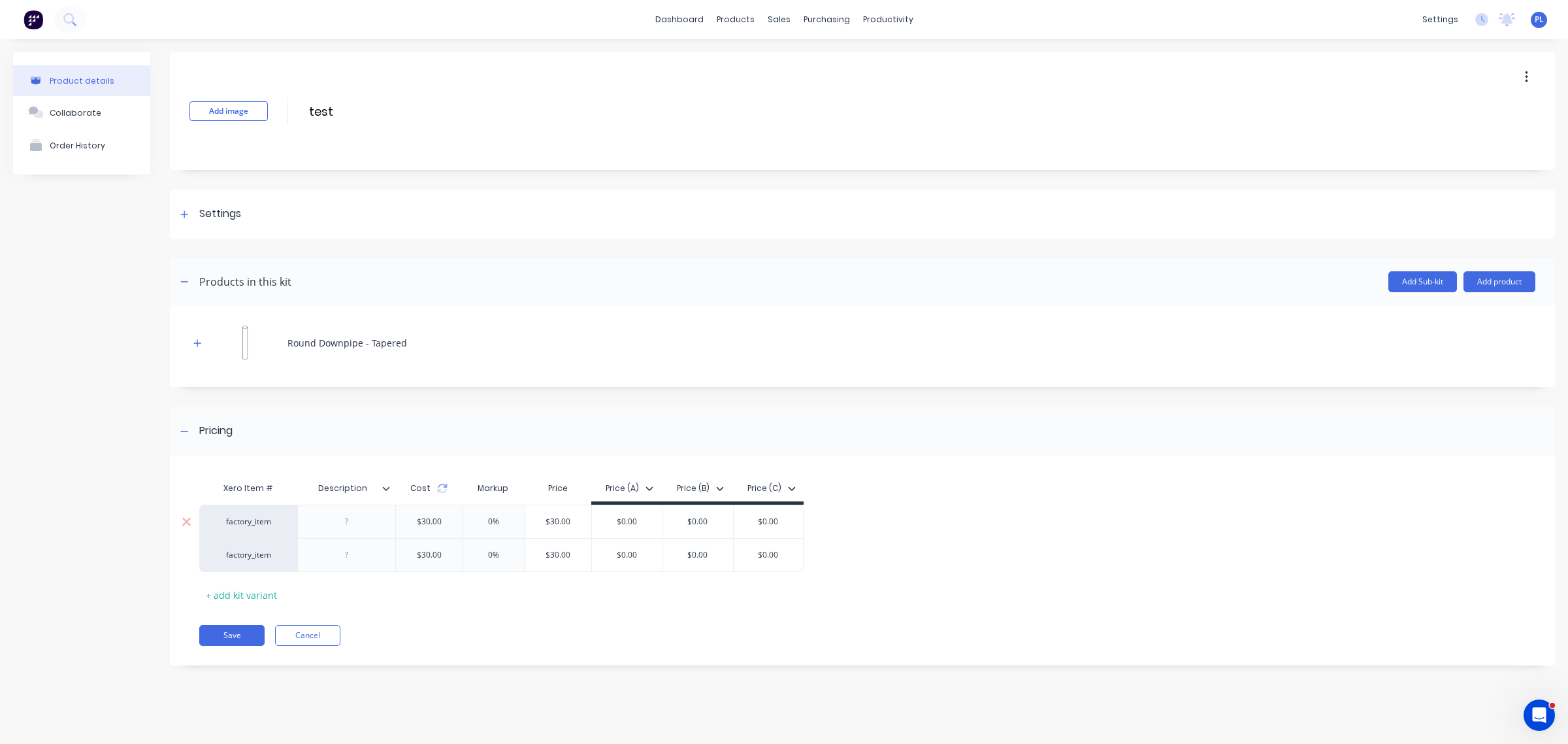
type input "$0.00"
click at [655, 521] on input "$0.00" at bounding box center [627, 521] width 71 height 12
